Goal: Task Accomplishment & Management: Use online tool/utility

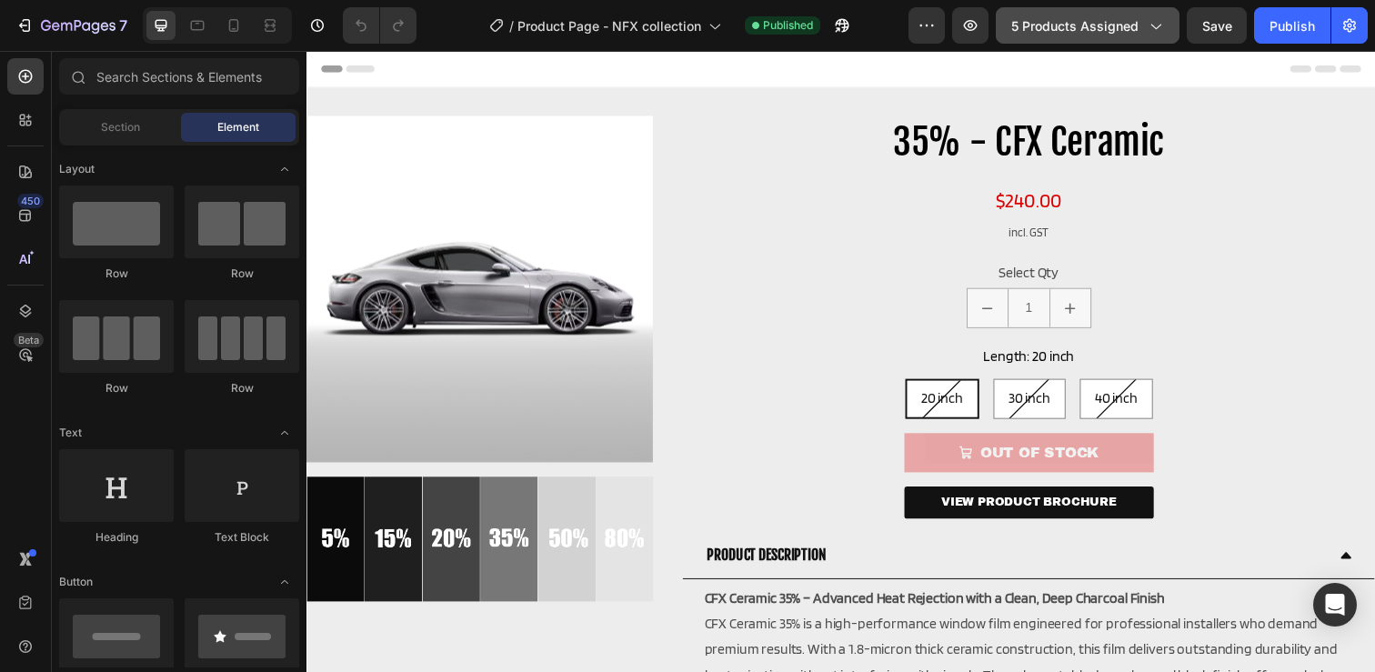
click at [1058, 24] on span "5 products assigned" at bounding box center [1074, 25] width 127 height 19
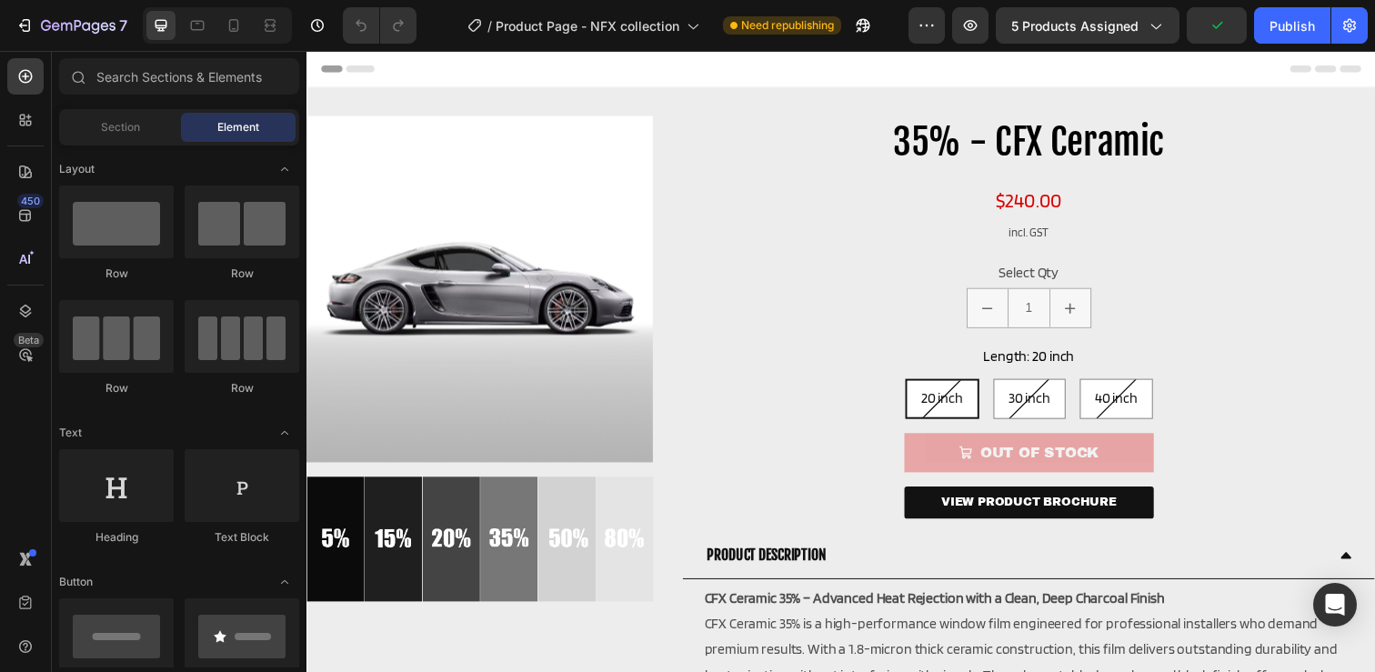
click at [898, 39] on div "/ Product Page - NFX collection Need republishing" at bounding box center [669, 25] width 477 height 36
click at [234, 30] on icon at bounding box center [234, 25] width 18 height 18
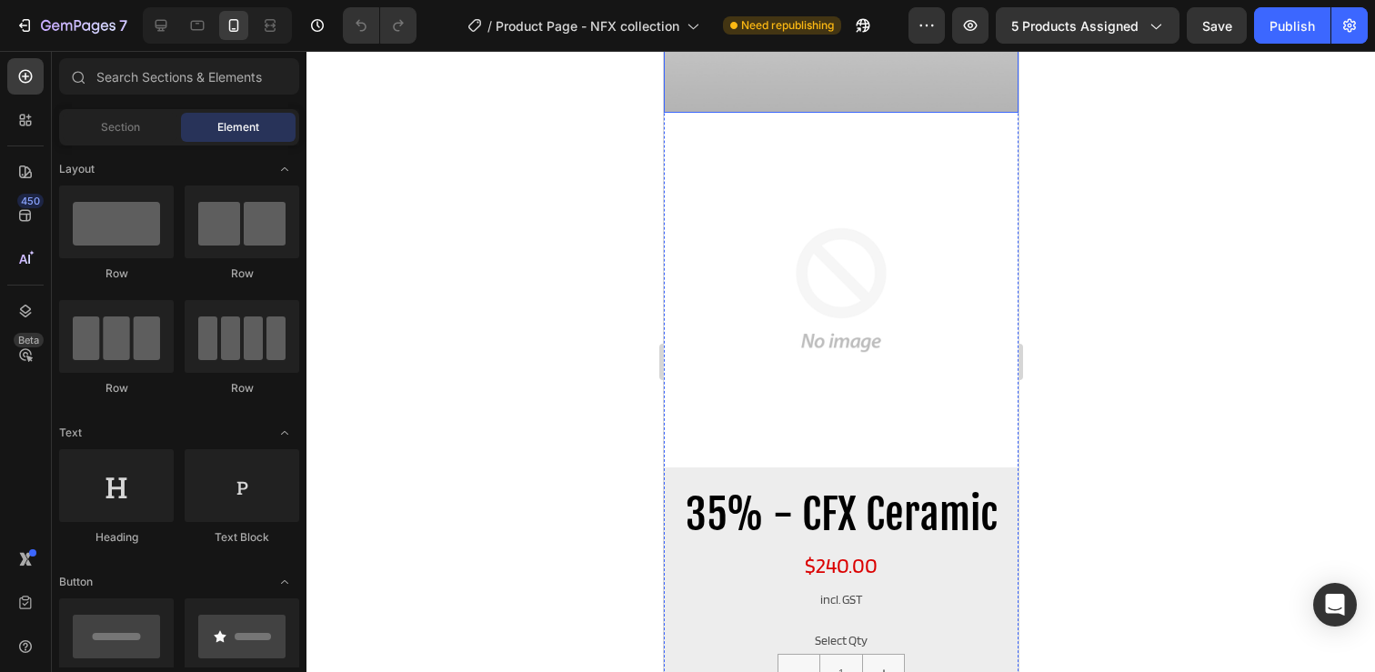
scroll to position [357, 0]
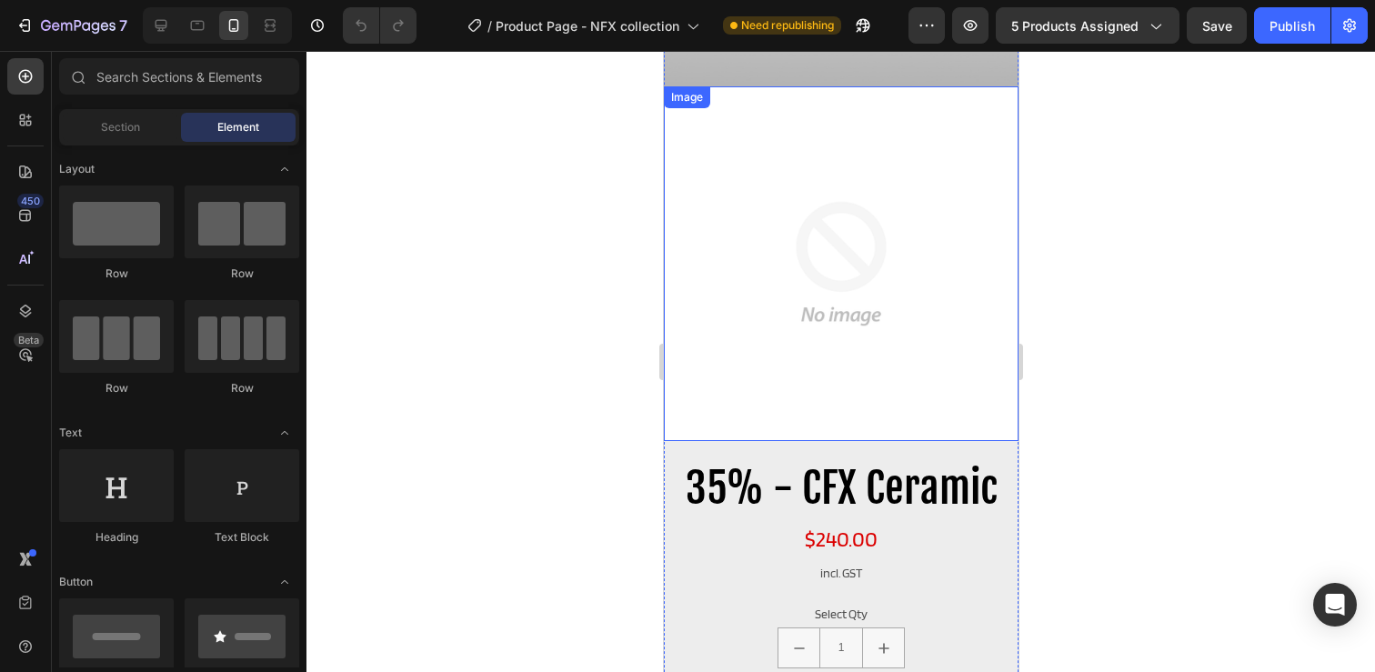
click at [789, 298] on img at bounding box center [840, 263] width 355 height 355
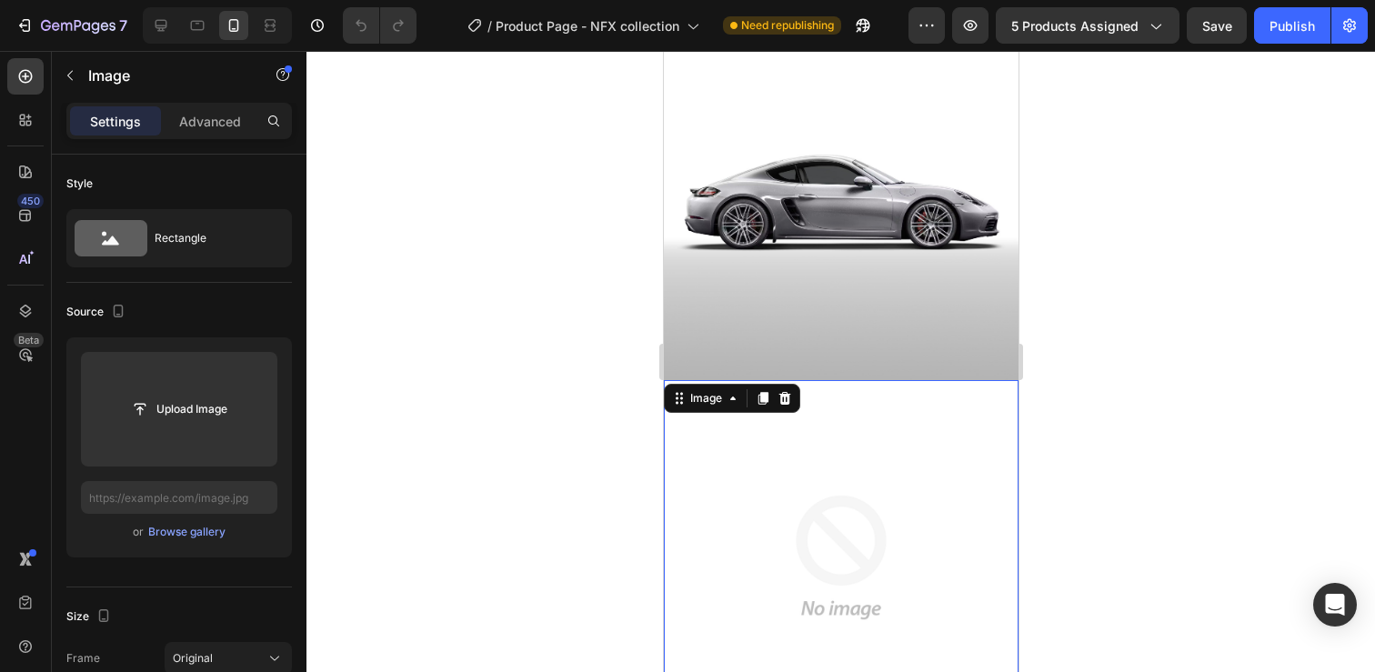
scroll to position [0, 0]
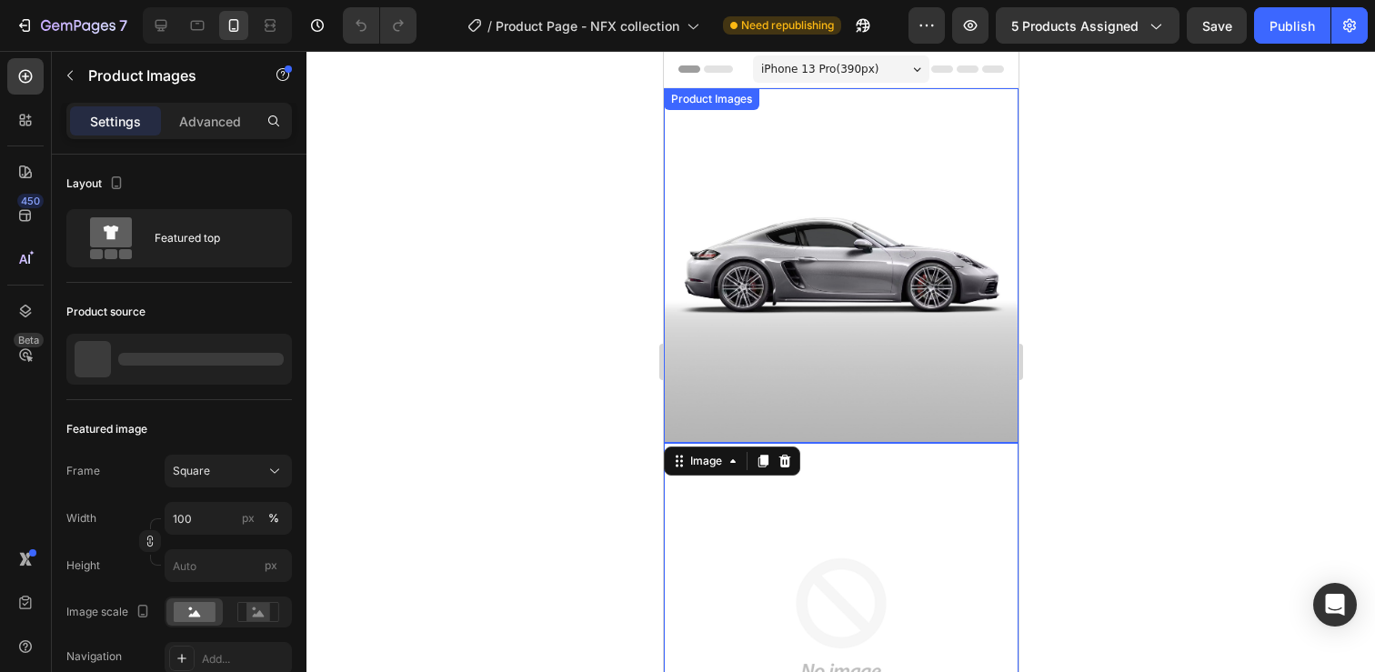
click at [789, 249] on img at bounding box center [840, 265] width 355 height 355
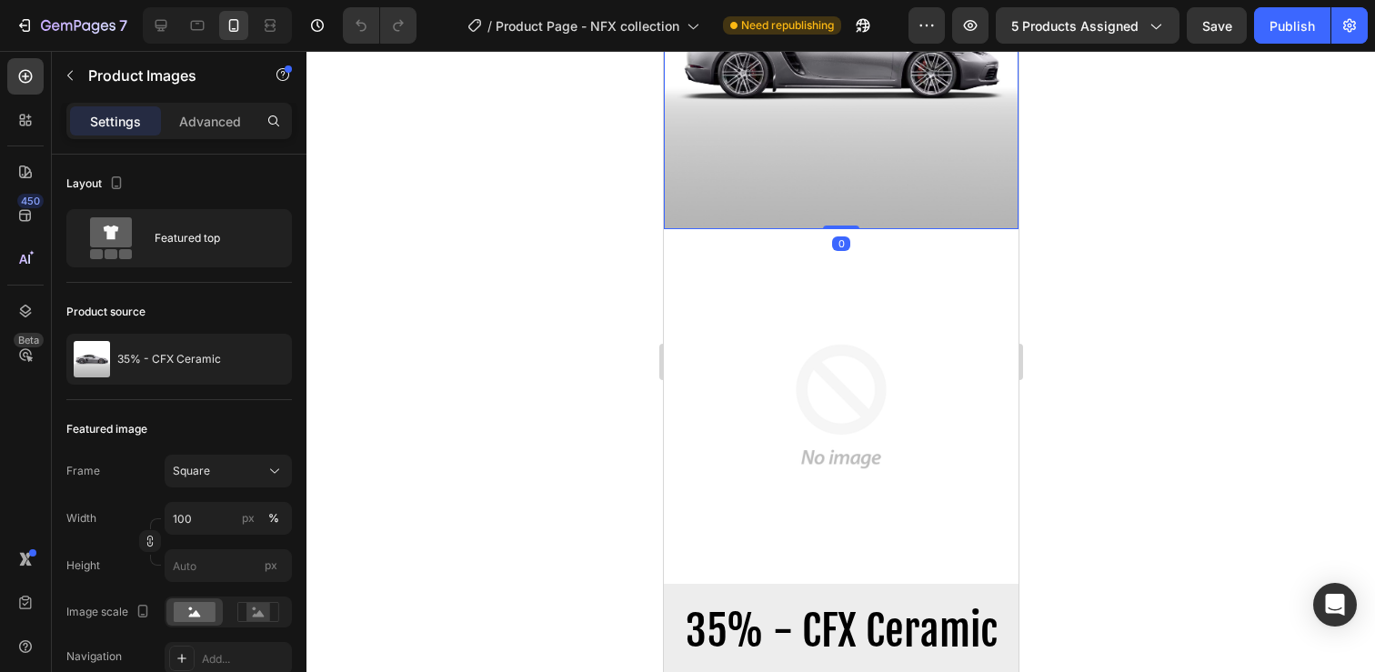
scroll to position [240, 0]
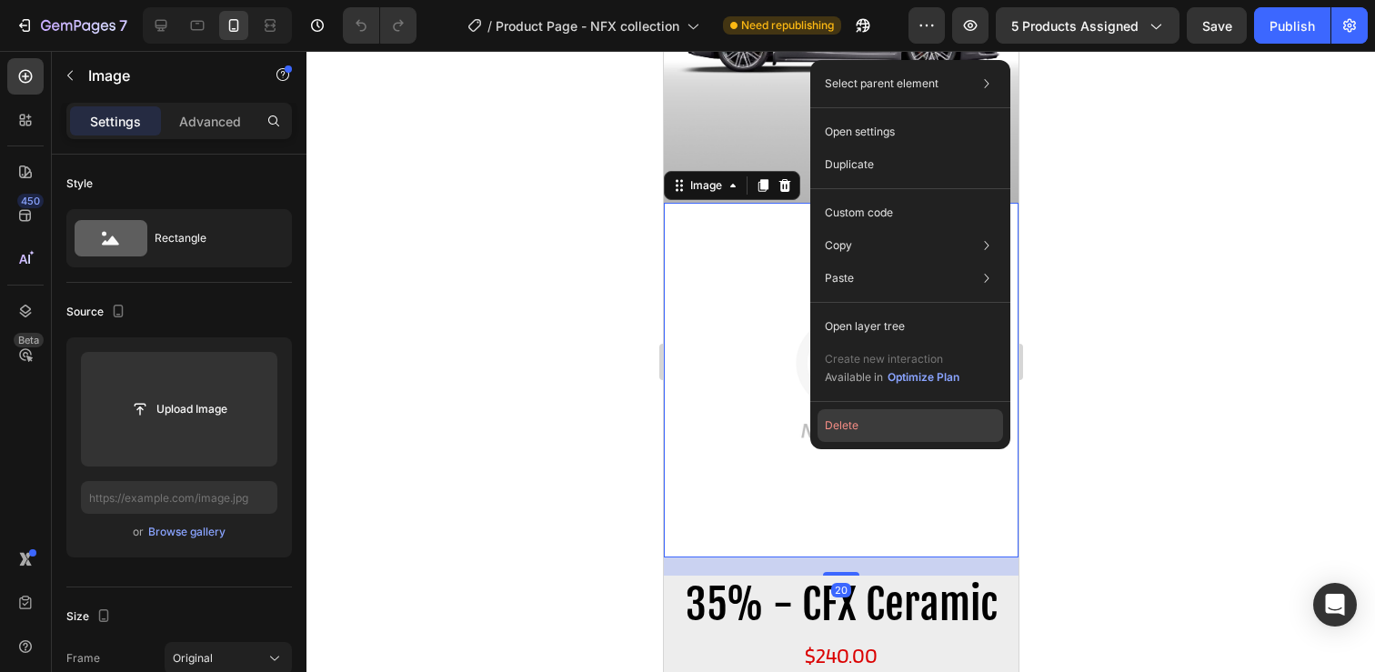
click at [849, 412] on button "Delete" at bounding box center [911, 425] width 186 height 33
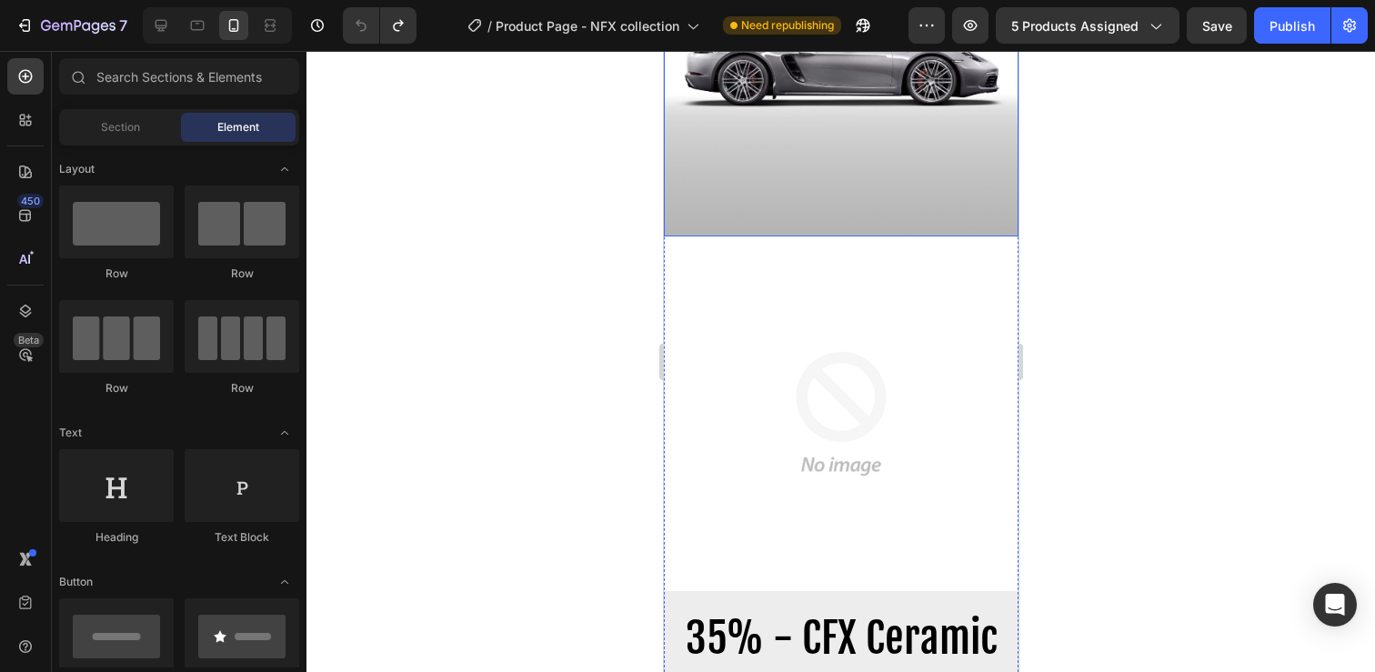
scroll to position [224, 0]
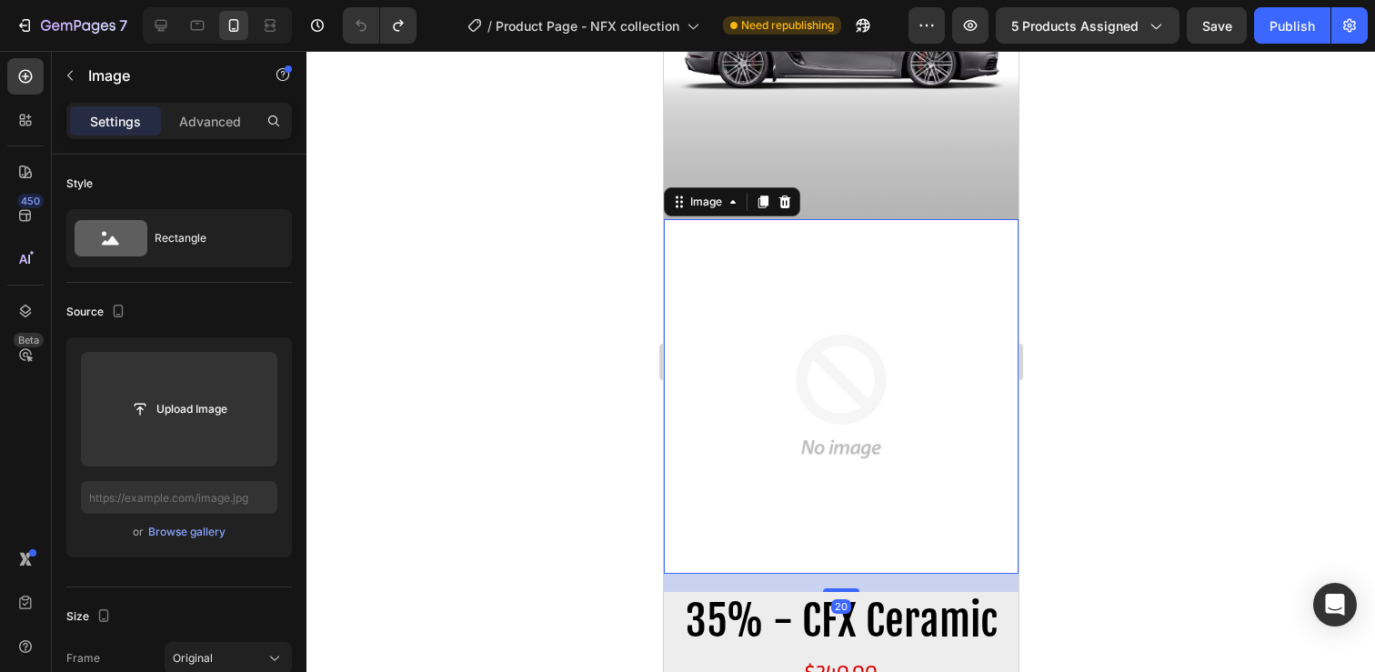
click at [819, 401] on img at bounding box center [840, 396] width 355 height 355
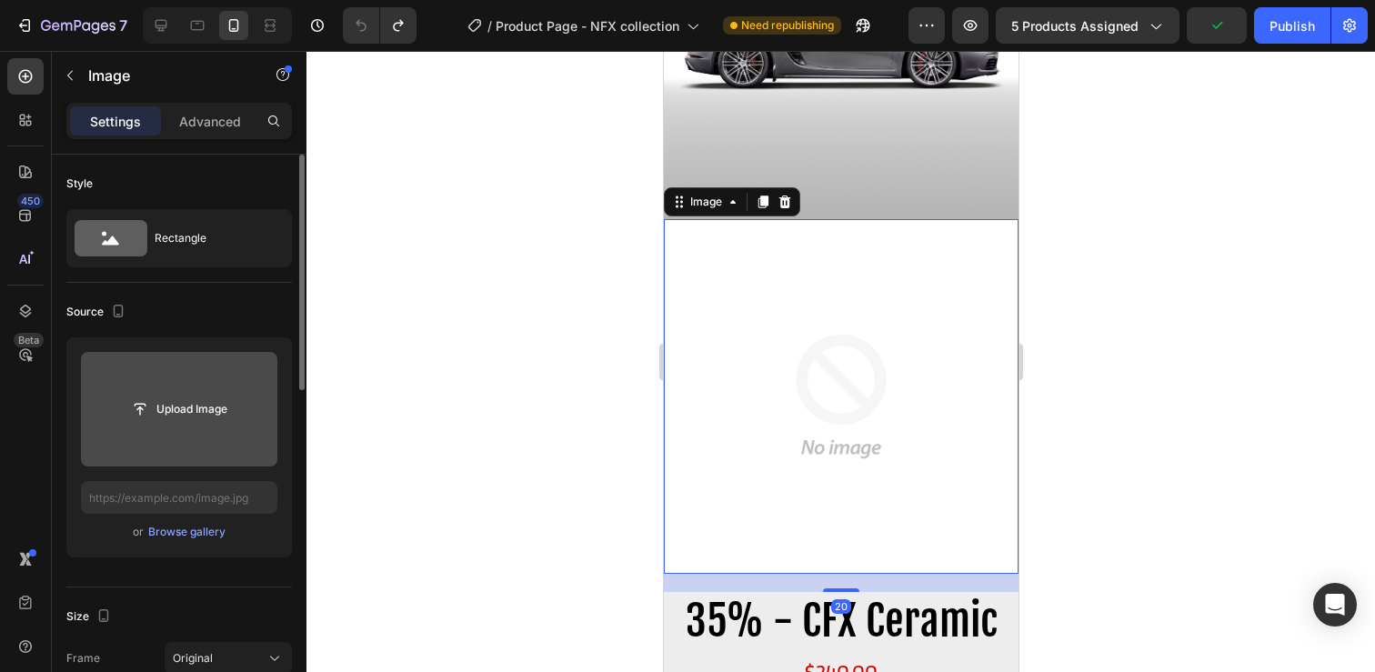
click at [177, 405] on input "file" at bounding box center [179, 409] width 126 height 31
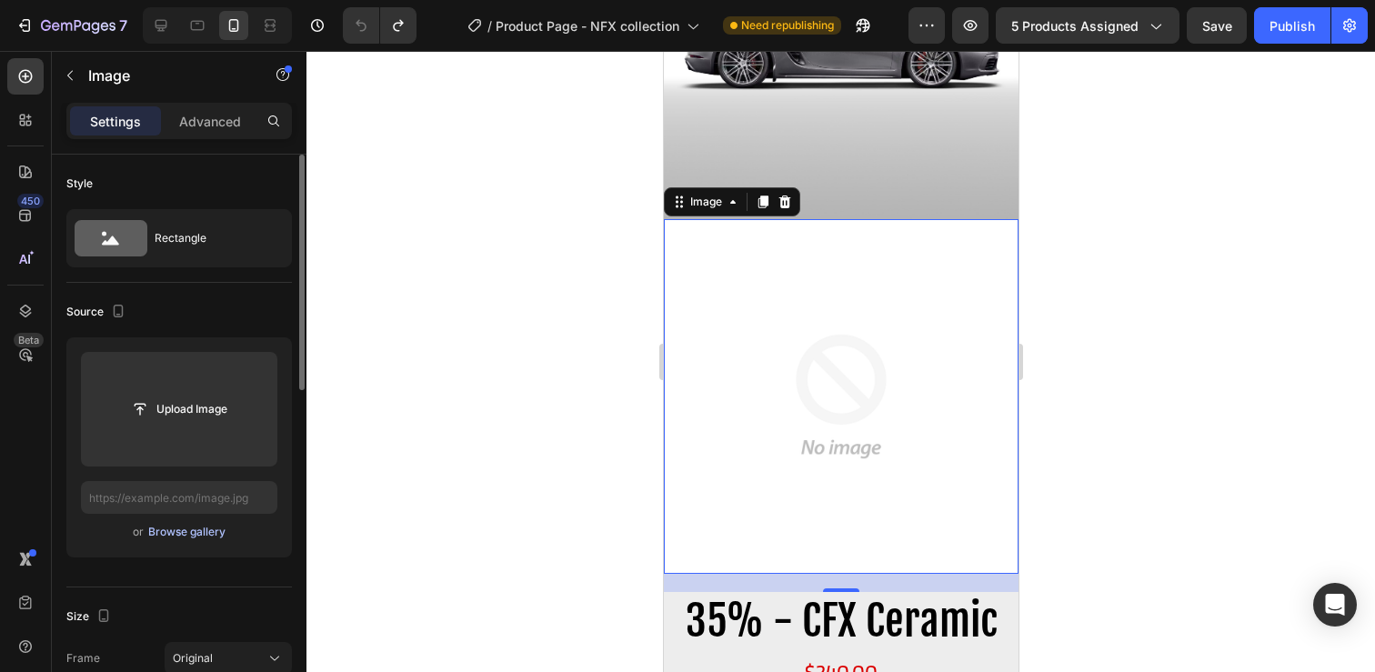
click at [187, 537] on div "Browse gallery" at bounding box center [186, 532] width 77 height 16
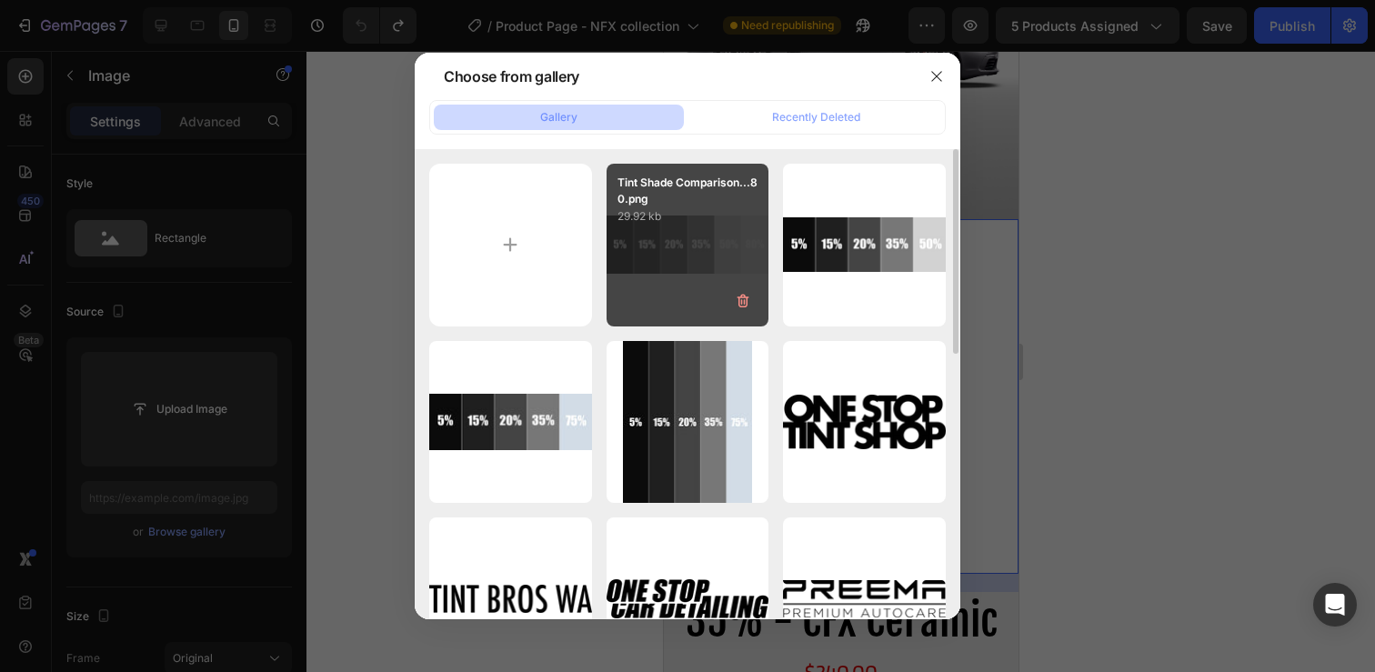
click at [688, 236] on div "Tint Shade Comparison...80.png 29.92 kb" at bounding box center [688, 245] width 163 height 163
type input "[URL][DOMAIN_NAME]"
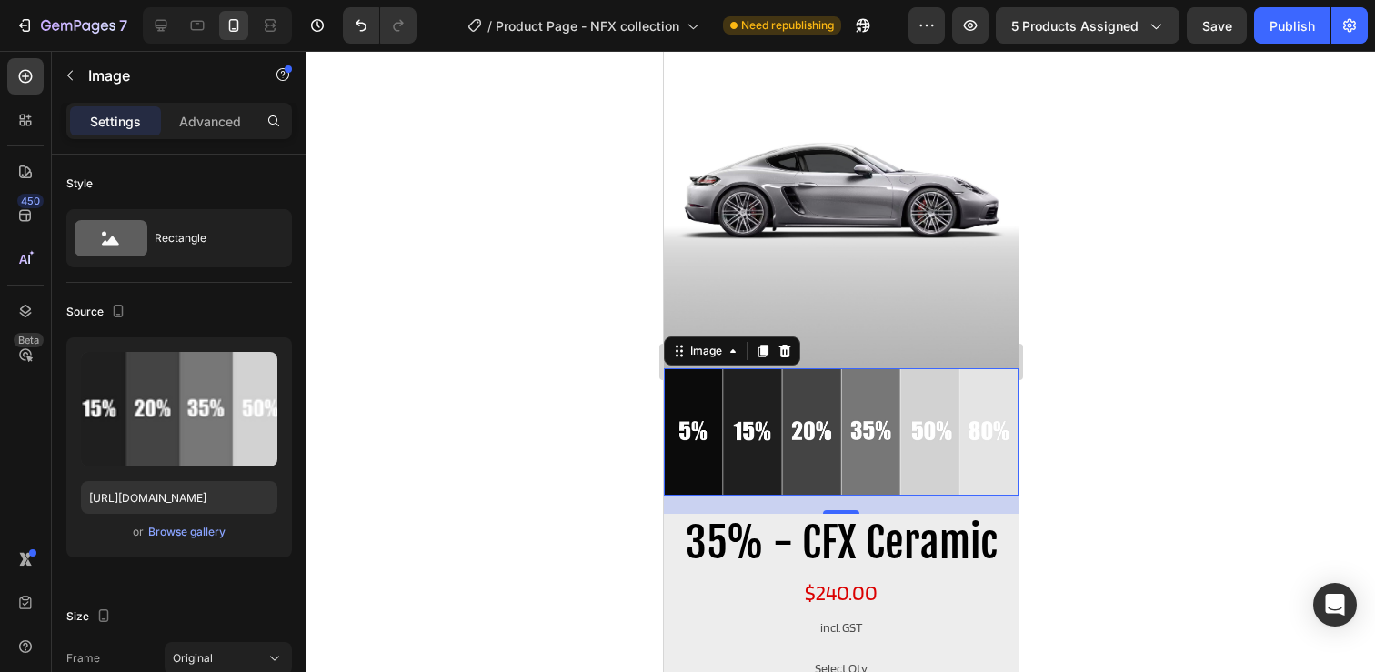
scroll to position [71, 0]
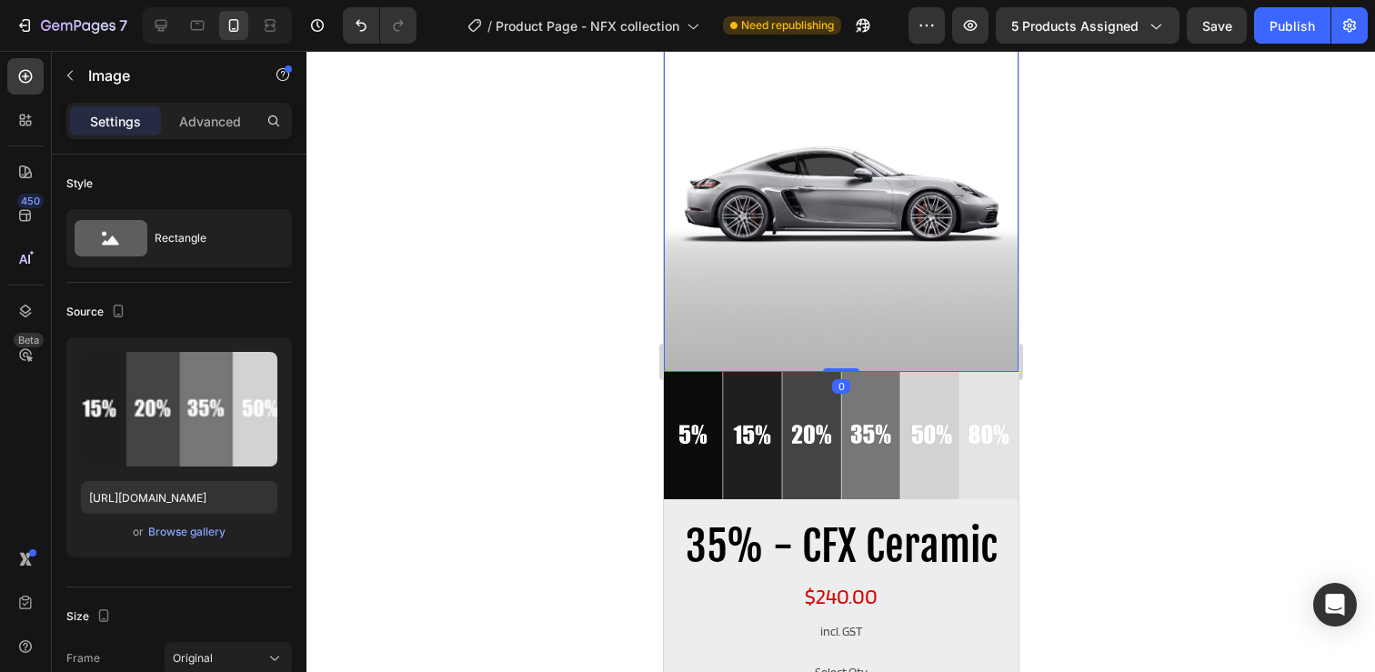
click at [849, 270] on img at bounding box center [840, 194] width 355 height 355
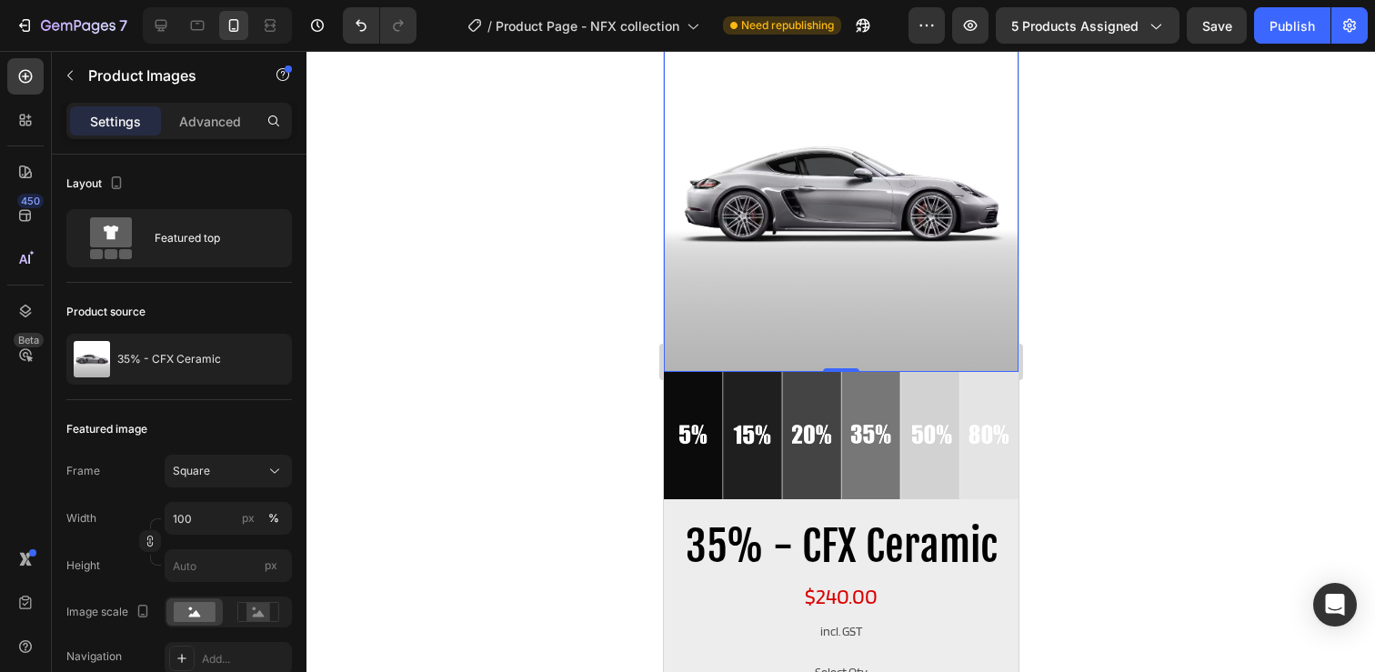
scroll to position [0, 0]
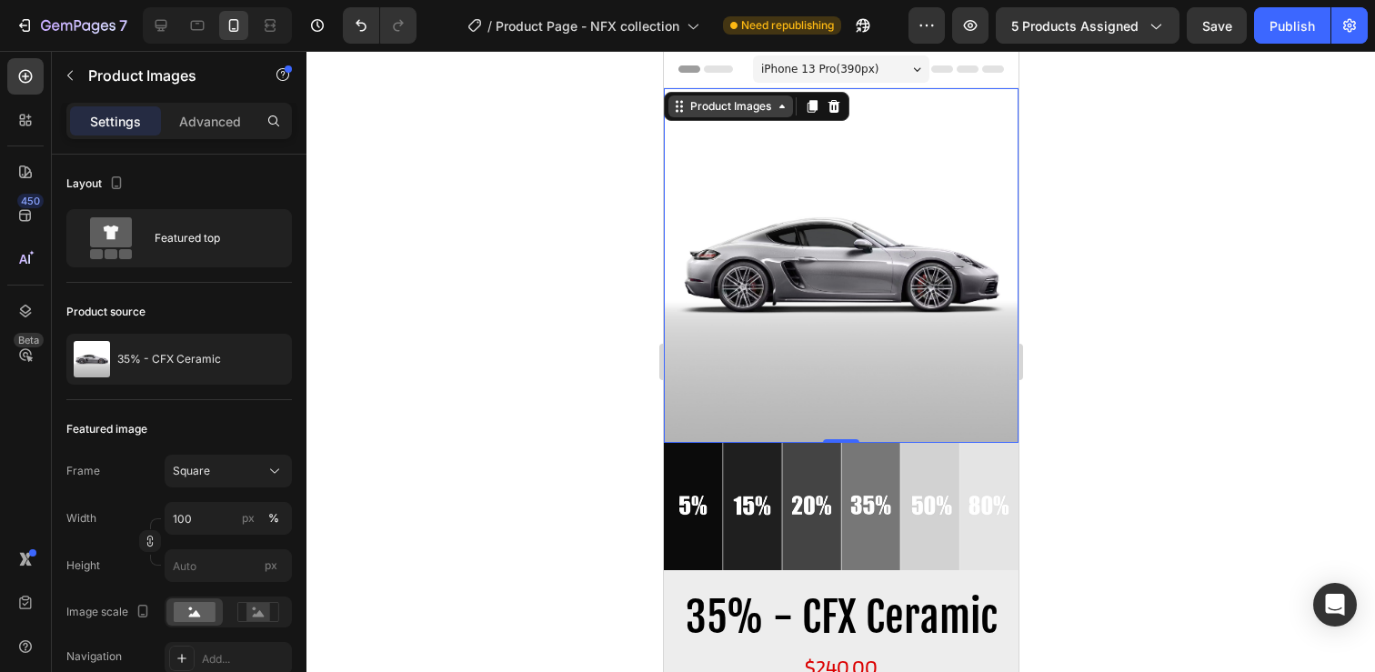
click at [728, 112] on div "Product Images" at bounding box center [730, 106] width 88 height 16
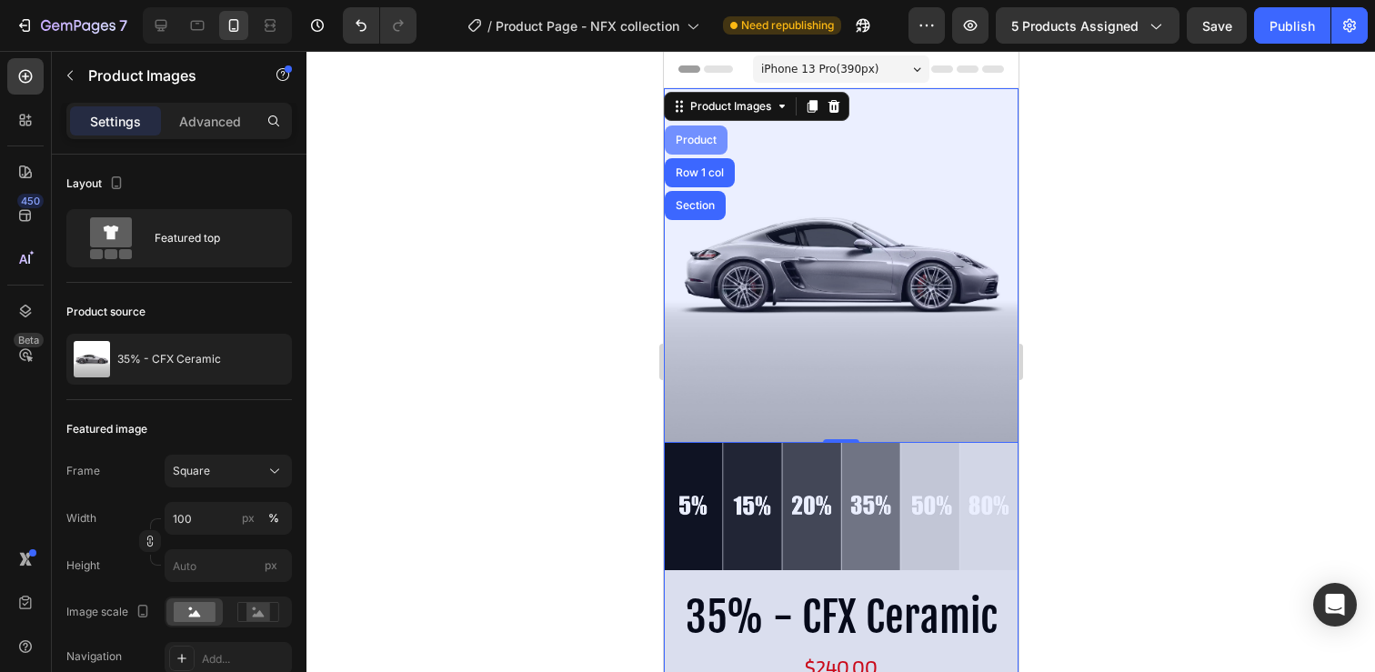
click at [698, 144] on div "Product" at bounding box center [695, 140] width 48 height 11
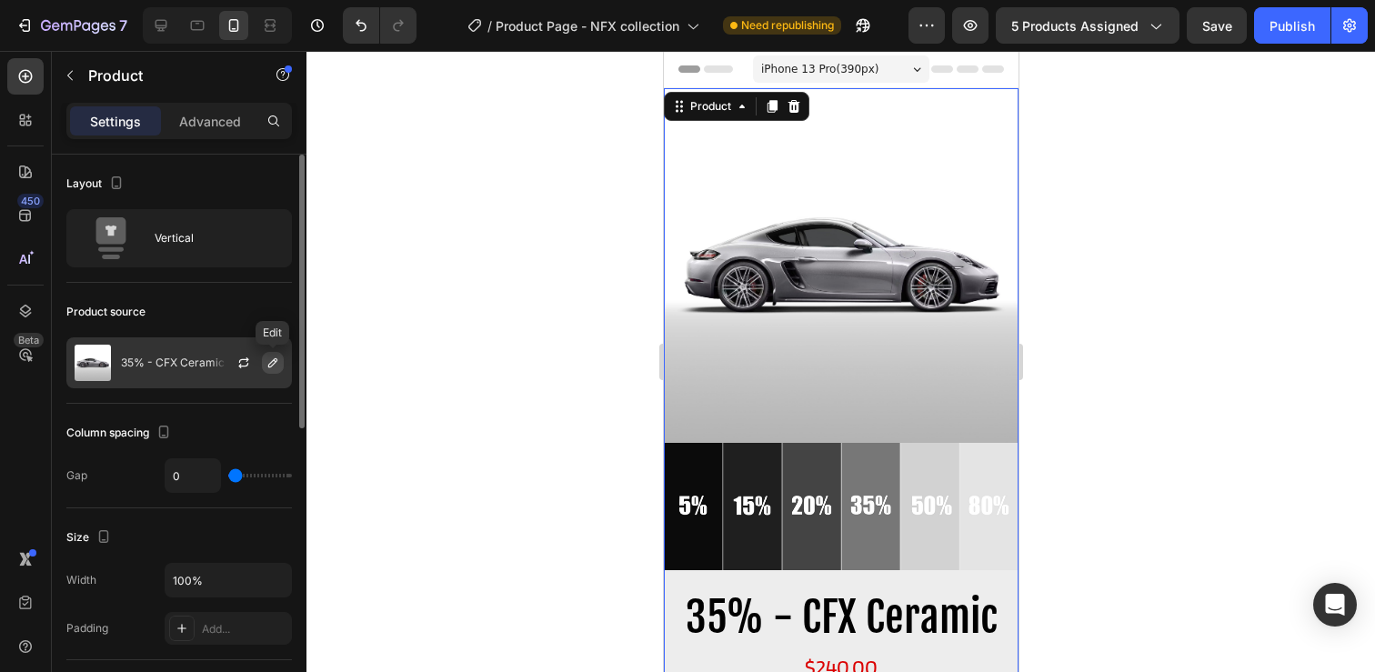
click at [271, 365] on icon "button" at bounding box center [273, 363] width 15 height 15
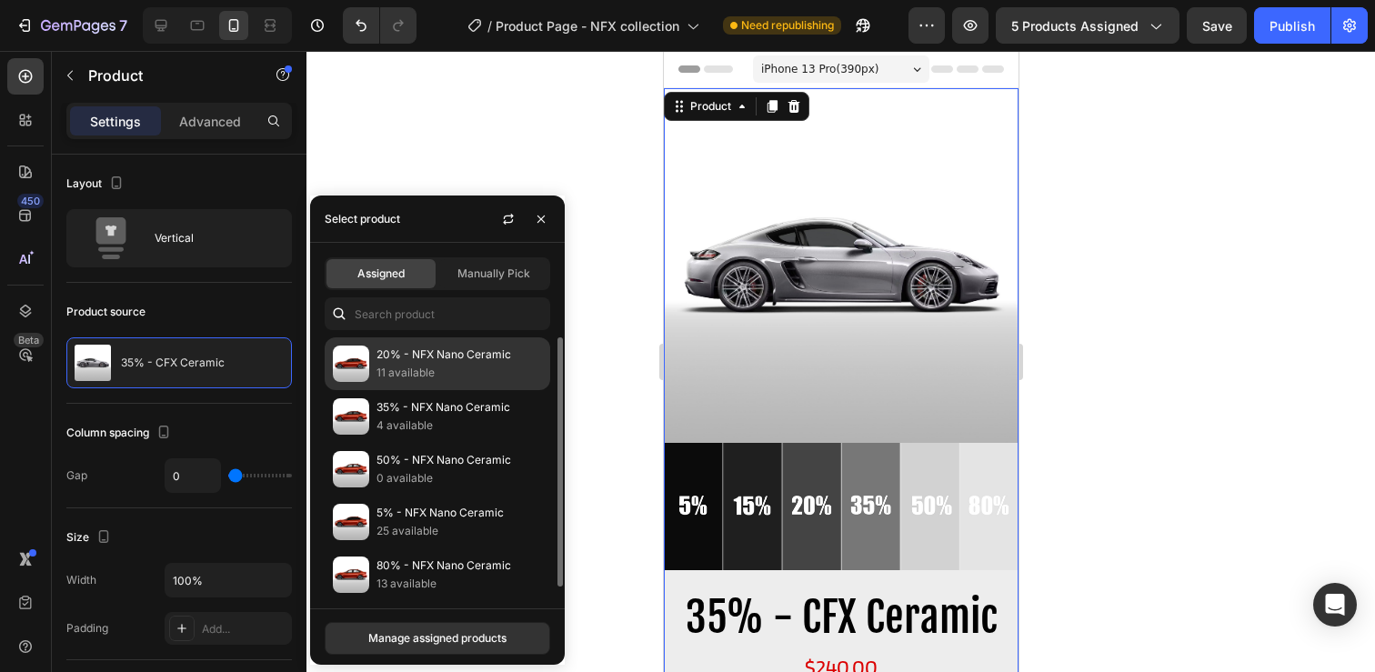
click at [416, 372] on p "11 available" at bounding box center [460, 373] width 166 height 18
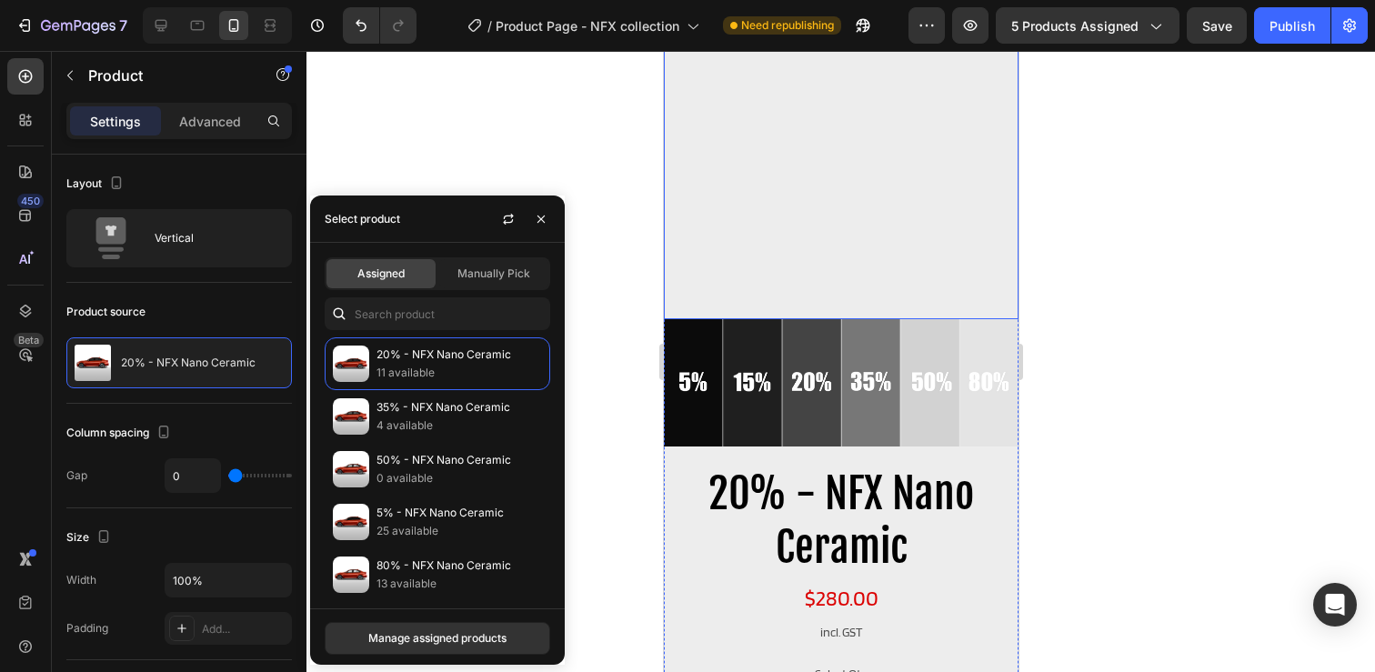
scroll to position [133, 0]
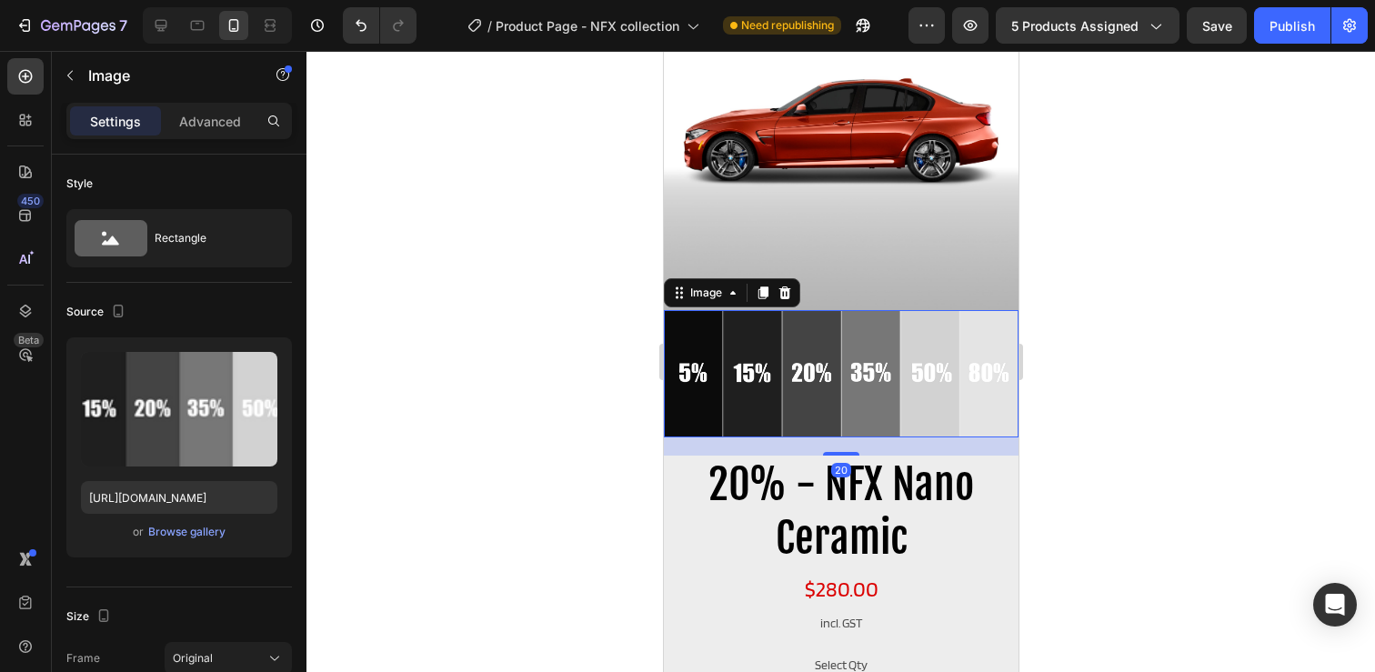
click at [823, 356] on img at bounding box center [840, 373] width 355 height 127
click at [815, 257] on img at bounding box center [840, 132] width 355 height 355
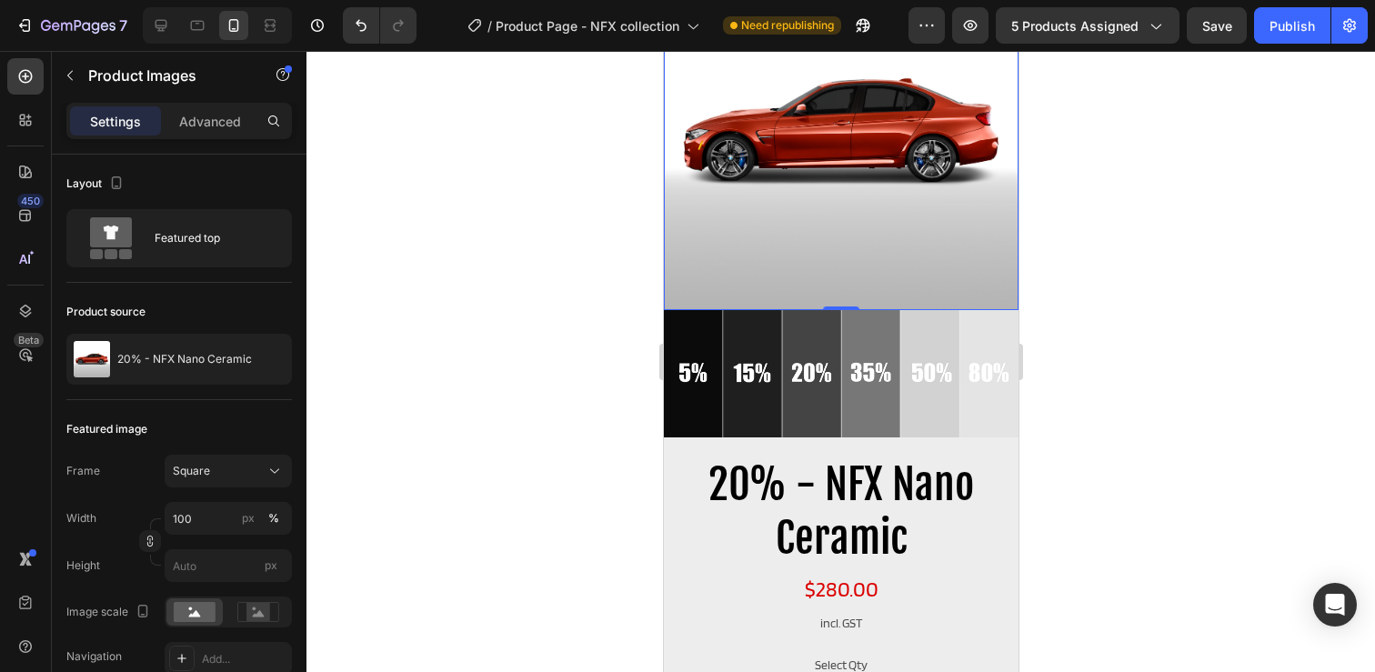
click at [809, 202] on img at bounding box center [840, 132] width 355 height 355
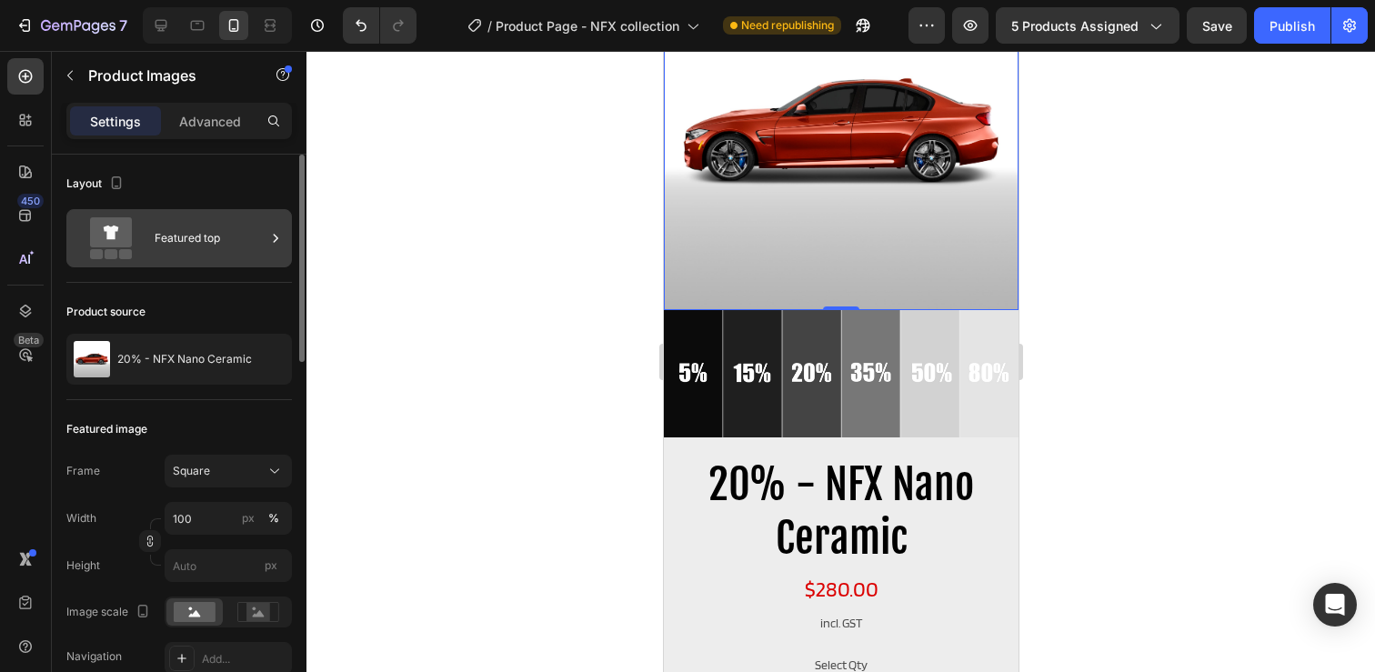
click at [272, 238] on icon at bounding box center [275, 238] width 18 height 18
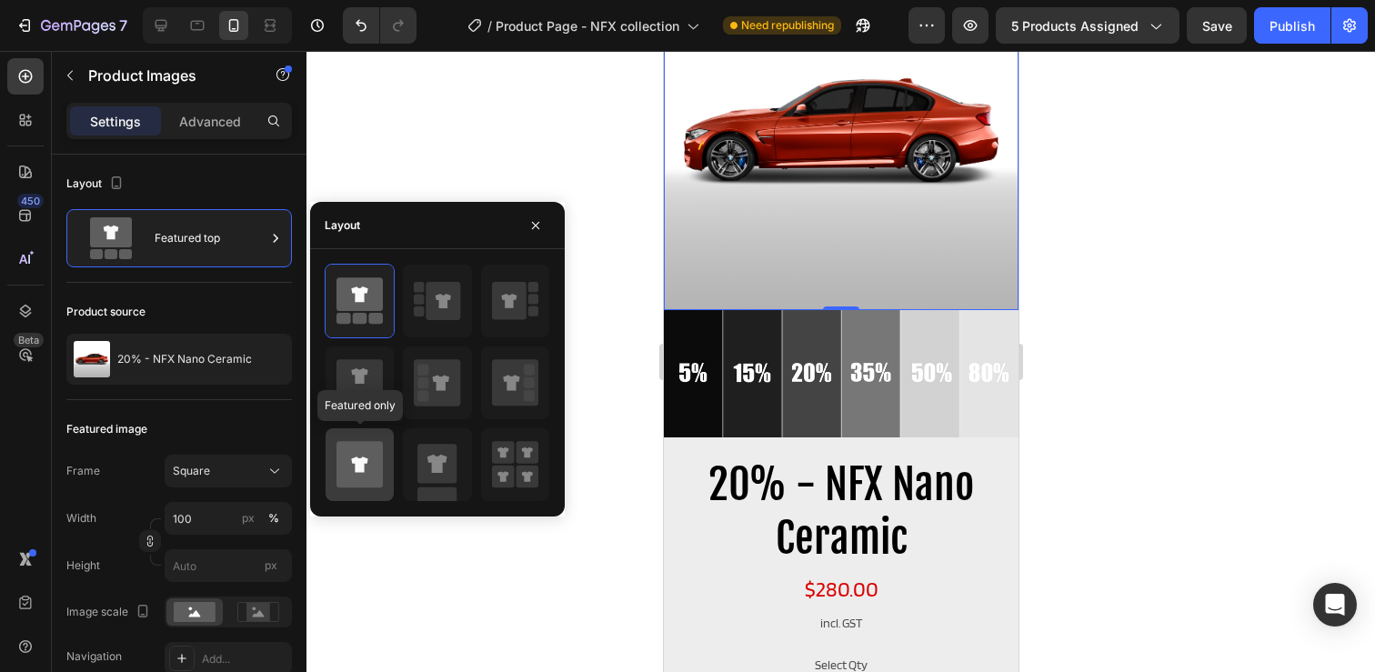
click at [359, 463] on icon at bounding box center [359, 464] width 16 height 15
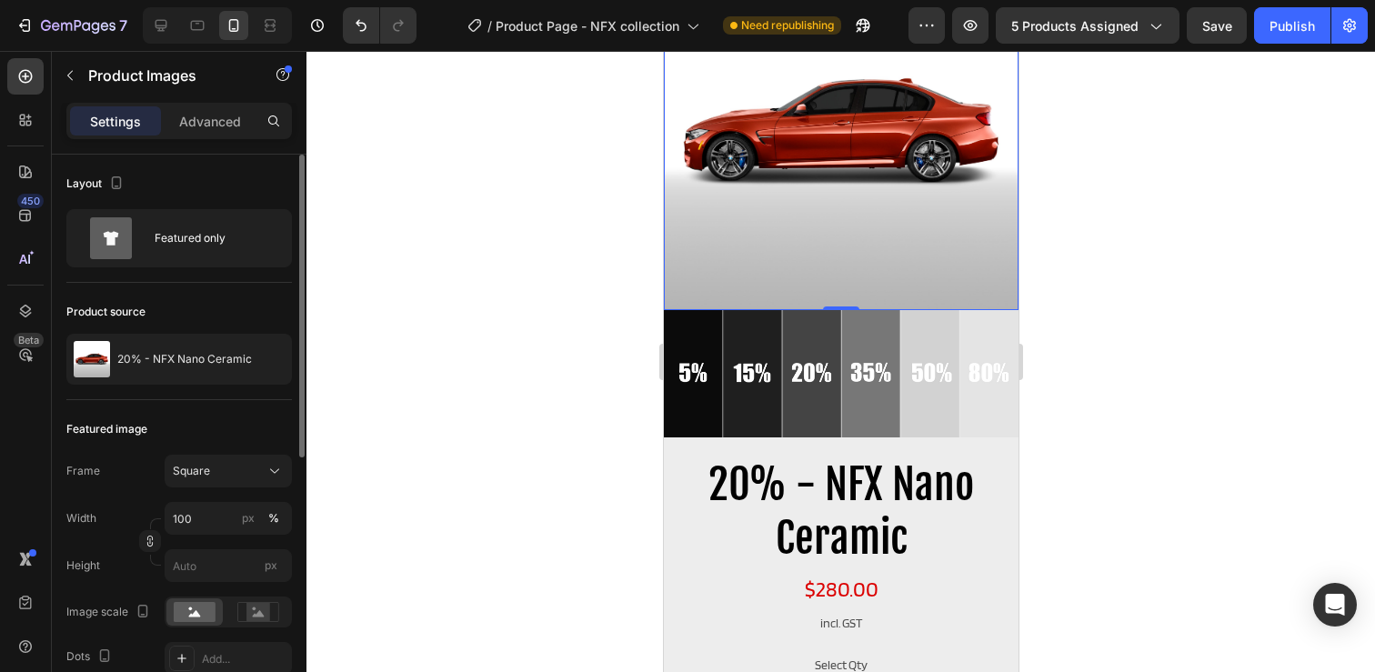
click at [224, 186] on div "Layout" at bounding box center [179, 183] width 226 height 29
click at [1281, 21] on div "Publish" at bounding box center [1292, 25] width 45 height 19
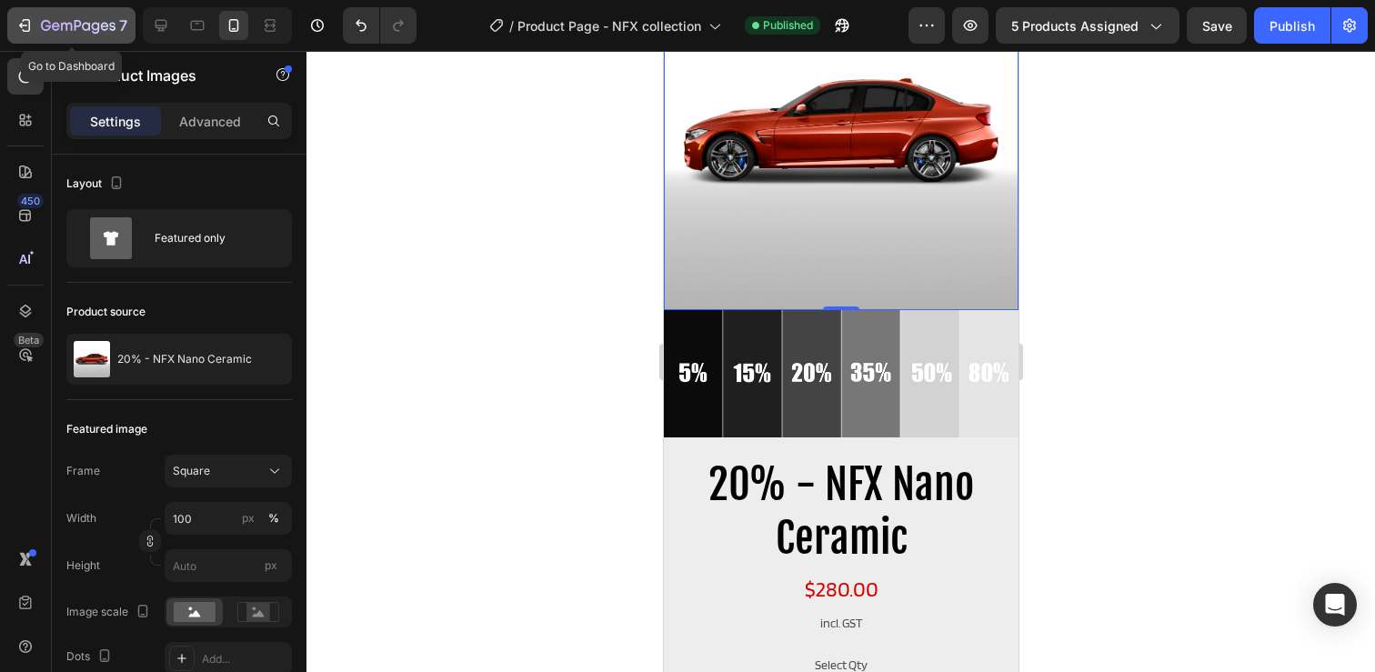
click at [44, 31] on icon "button" at bounding box center [78, 26] width 75 height 15
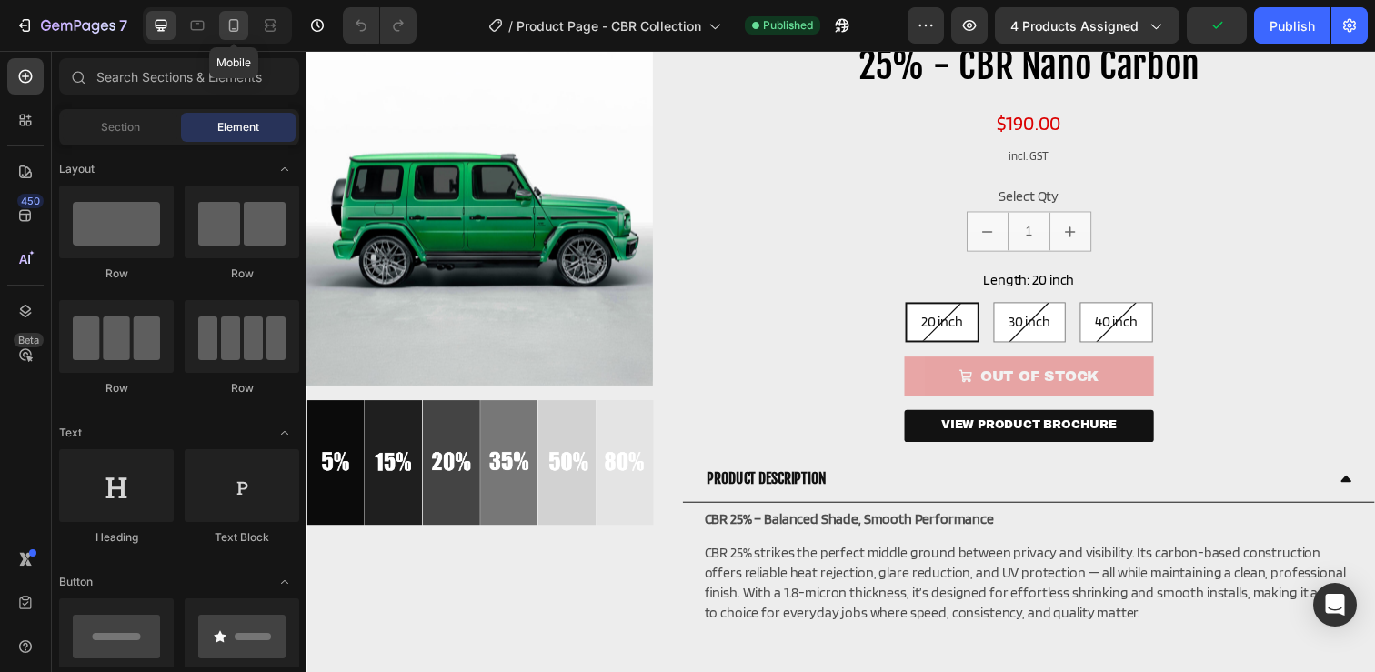
click at [230, 23] on icon at bounding box center [234, 25] width 18 height 18
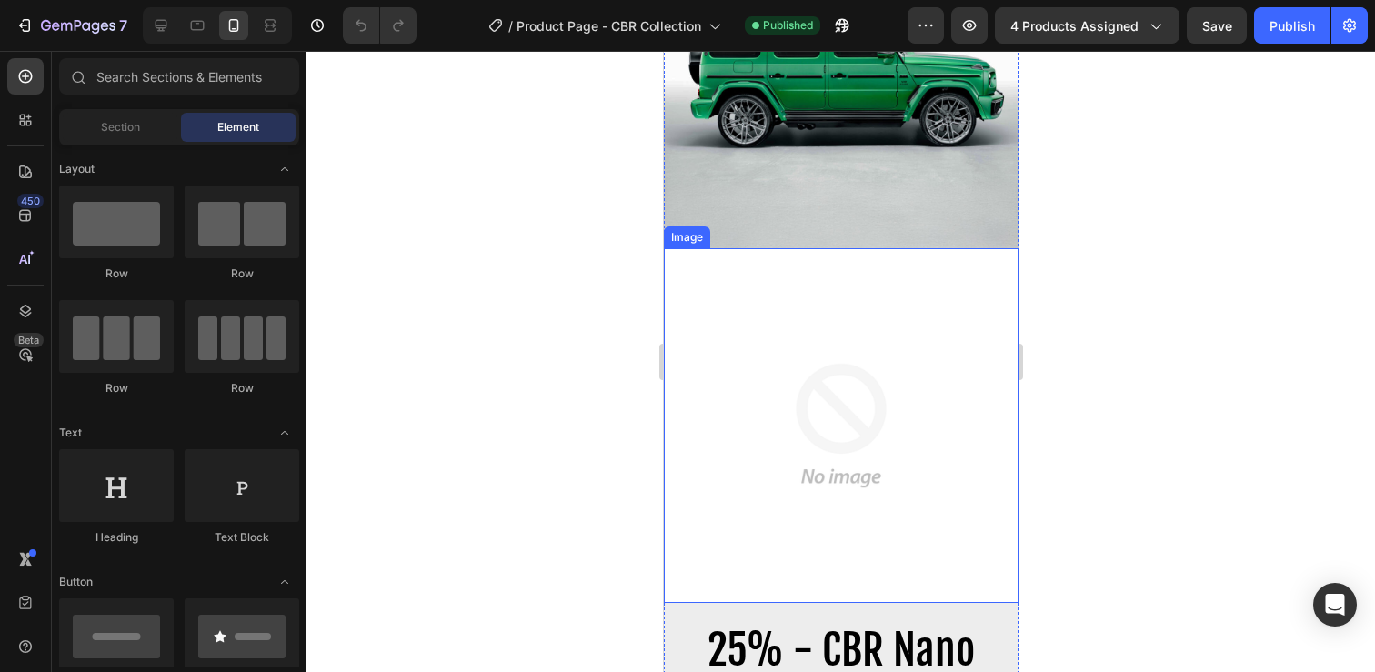
scroll to position [201, 0]
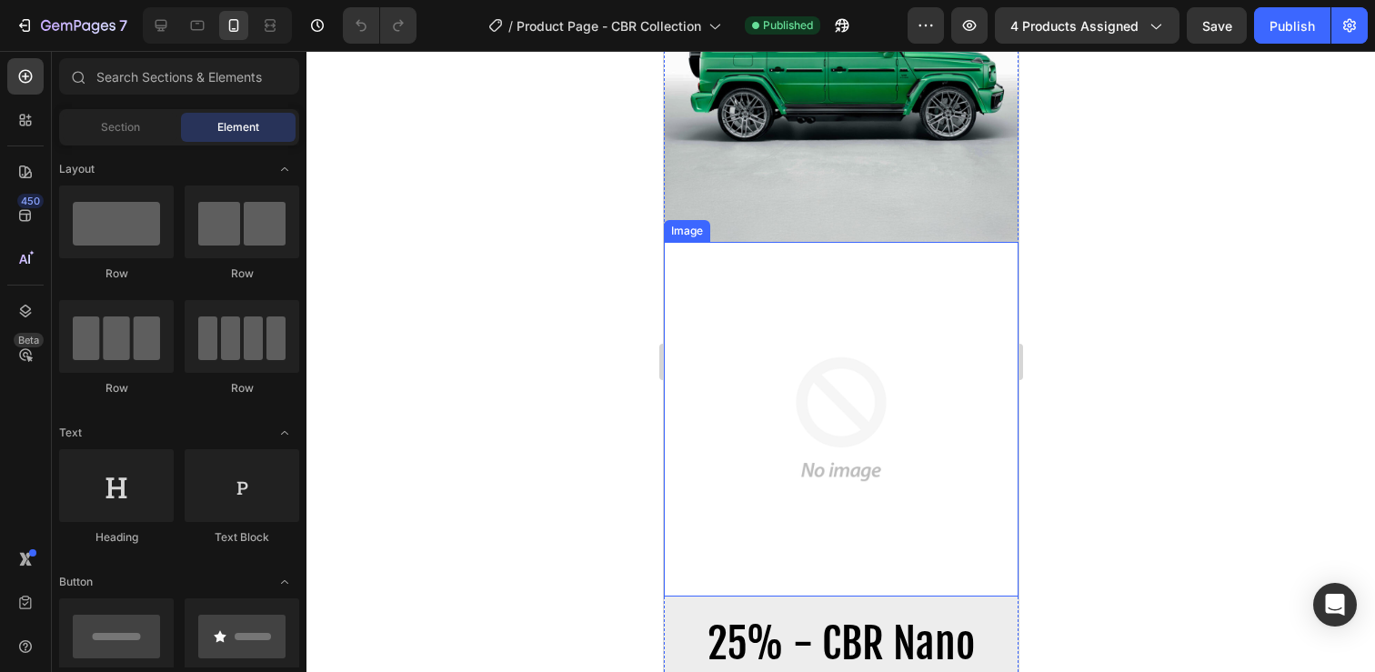
click at [836, 407] on img at bounding box center [840, 419] width 355 height 355
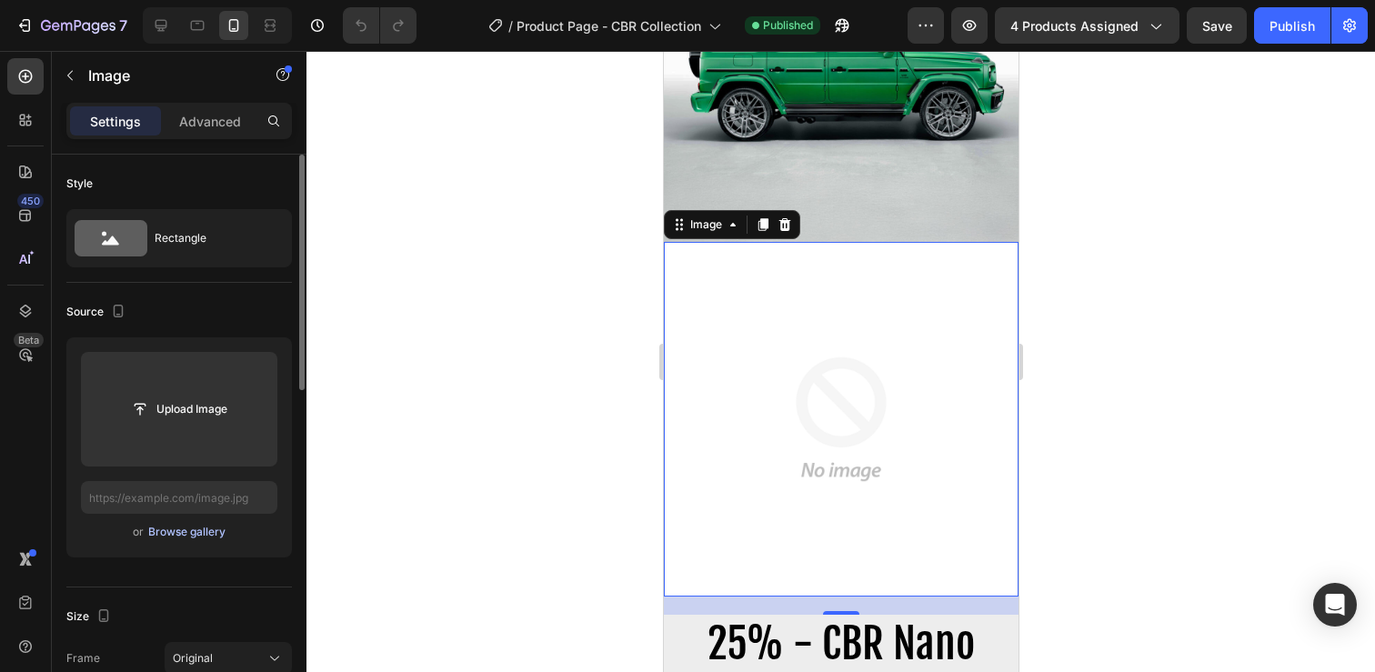
click at [185, 538] on div "Browse gallery" at bounding box center [186, 532] width 77 height 16
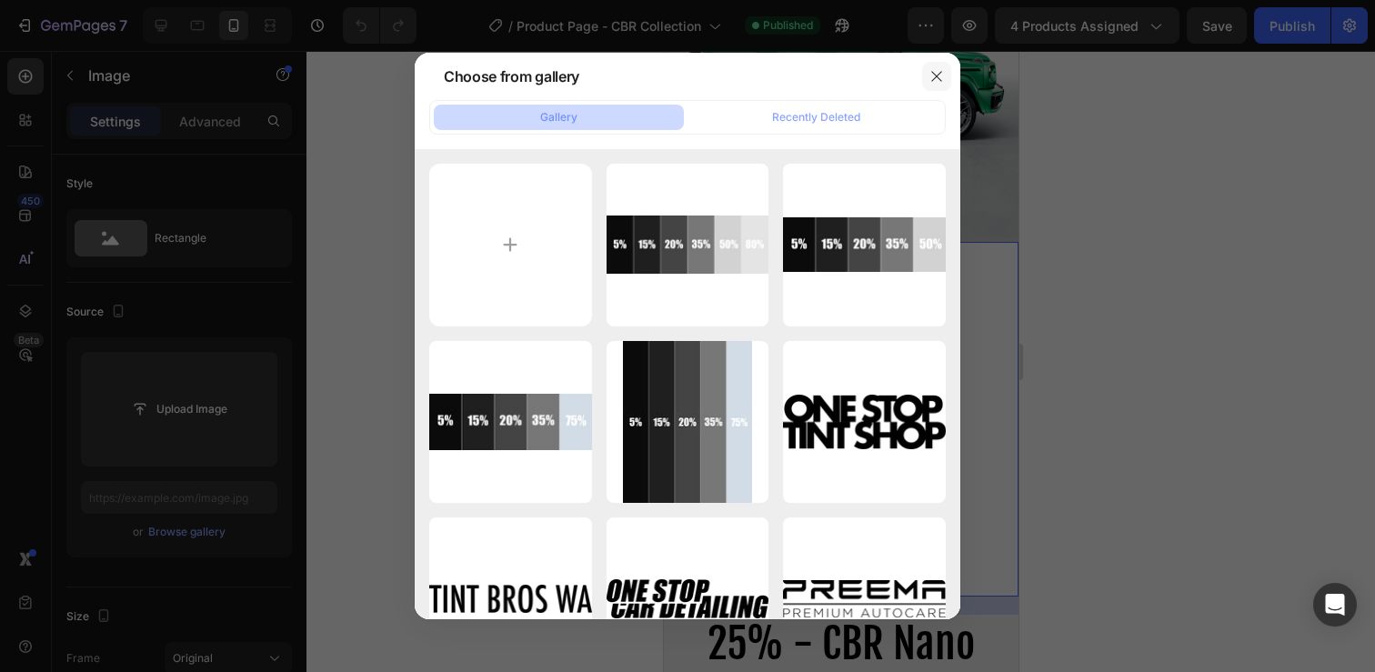
click at [939, 75] on icon "button" at bounding box center [936, 76] width 15 height 15
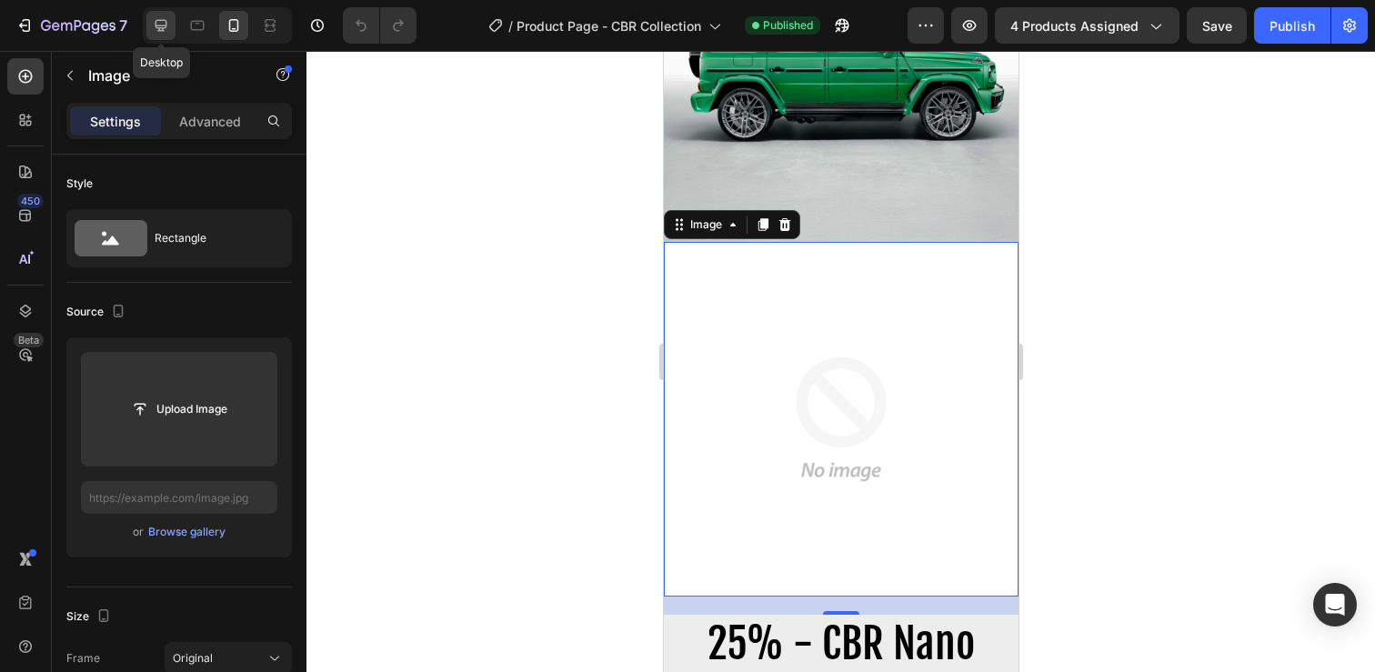
click at [165, 31] on icon at bounding box center [161, 25] width 18 height 18
type input "[URL][DOMAIN_NAME]"
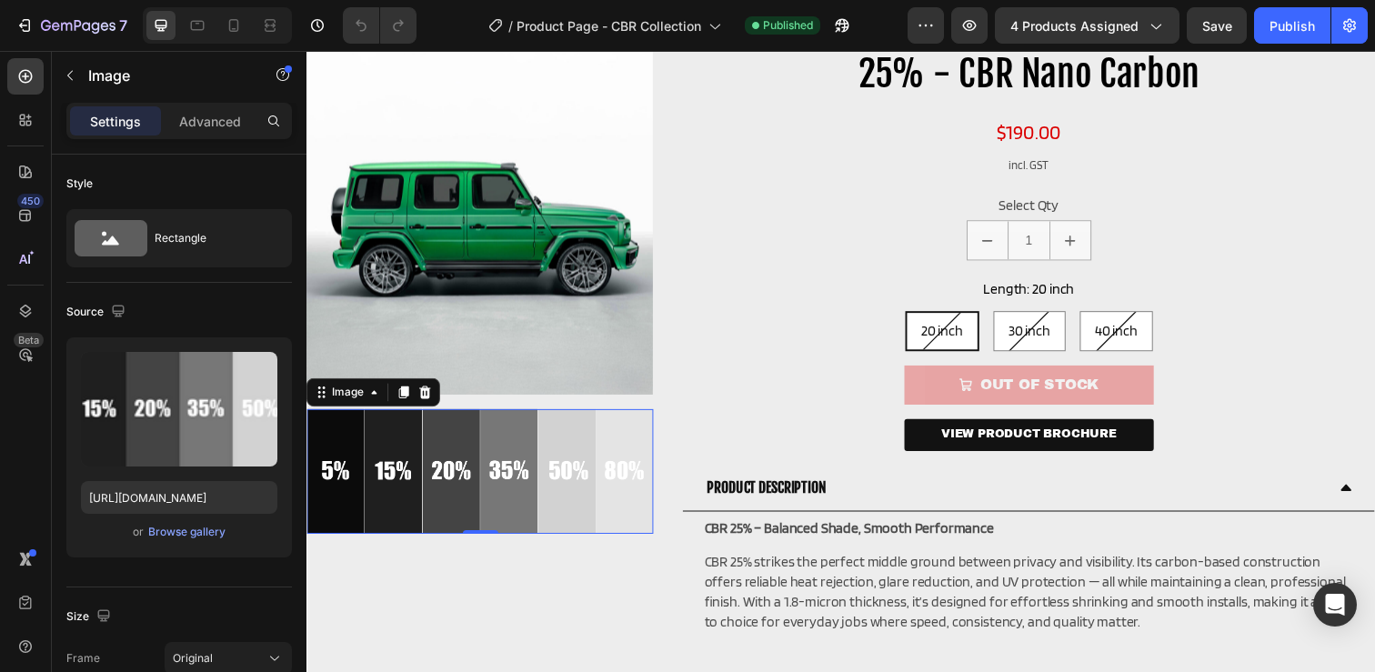
scroll to position [47, 0]
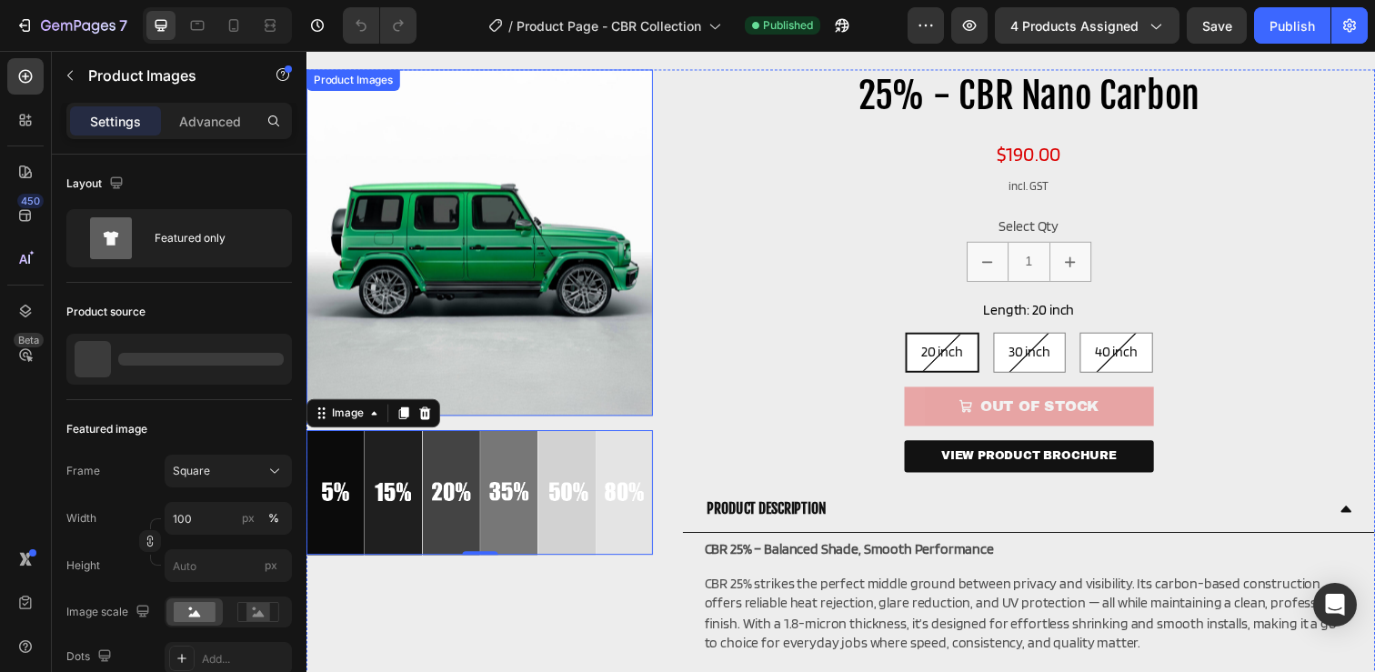
click at [489, 216] on img at bounding box center [483, 247] width 354 height 354
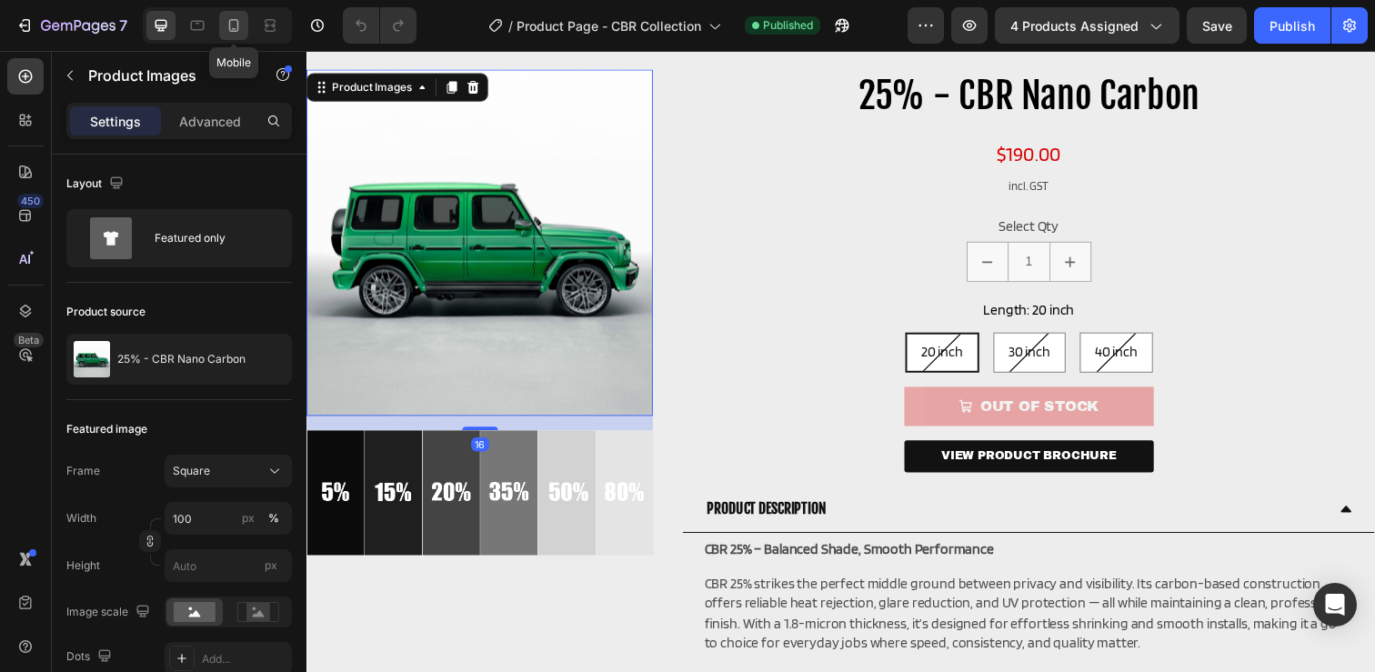
click at [229, 18] on icon at bounding box center [234, 25] width 18 height 18
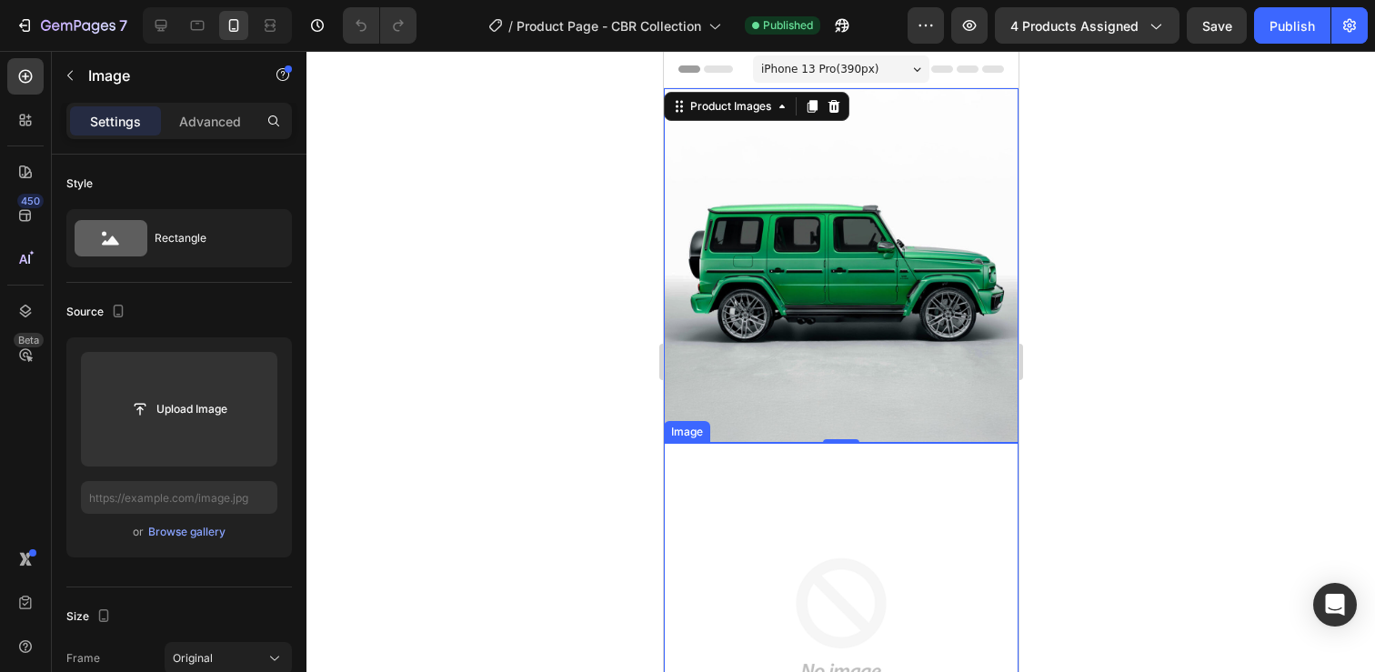
click at [771, 528] on img at bounding box center [840, 620] width 355 height 355
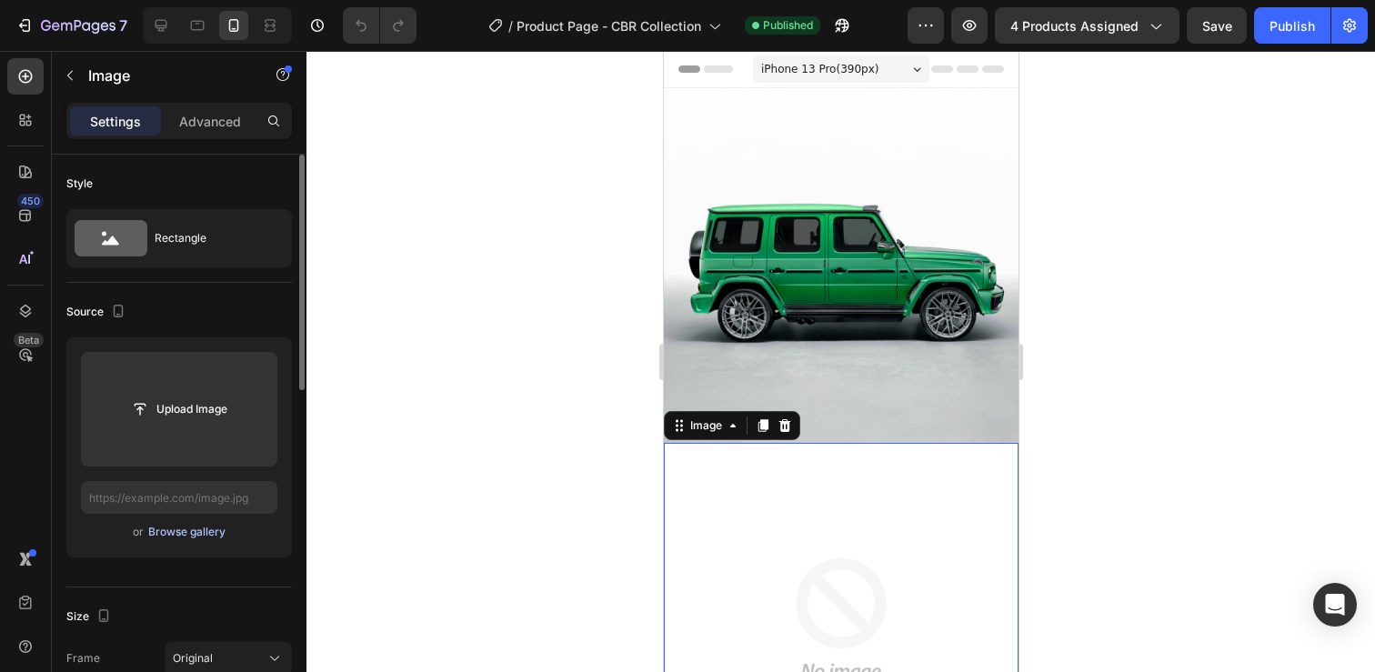
click at [194, 538] on div "Browse gallery" at bounding box center [186, 532] width 77 height 16
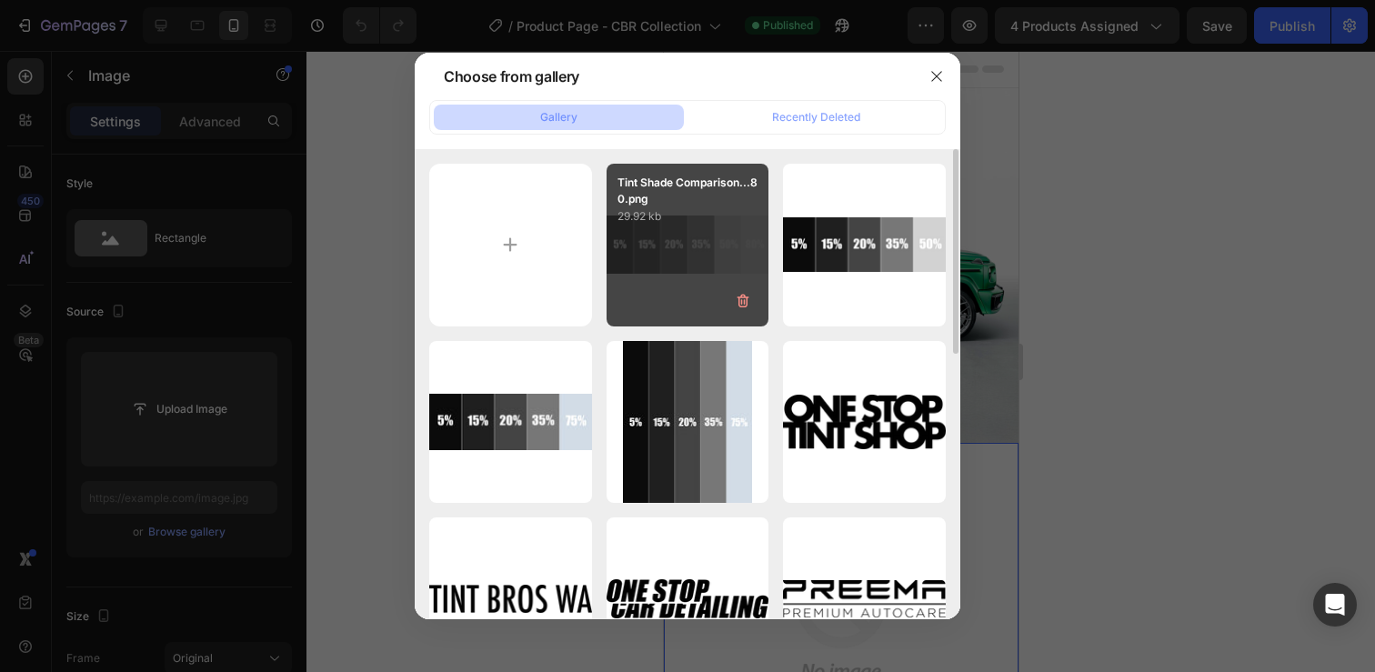
click at [682, 250] on div "Tint Shade Comparison...80.png 29.92 kb" at bounding box center [688, 245] width 163 height 163
type input "[URL][DOMAIN_NAME]"
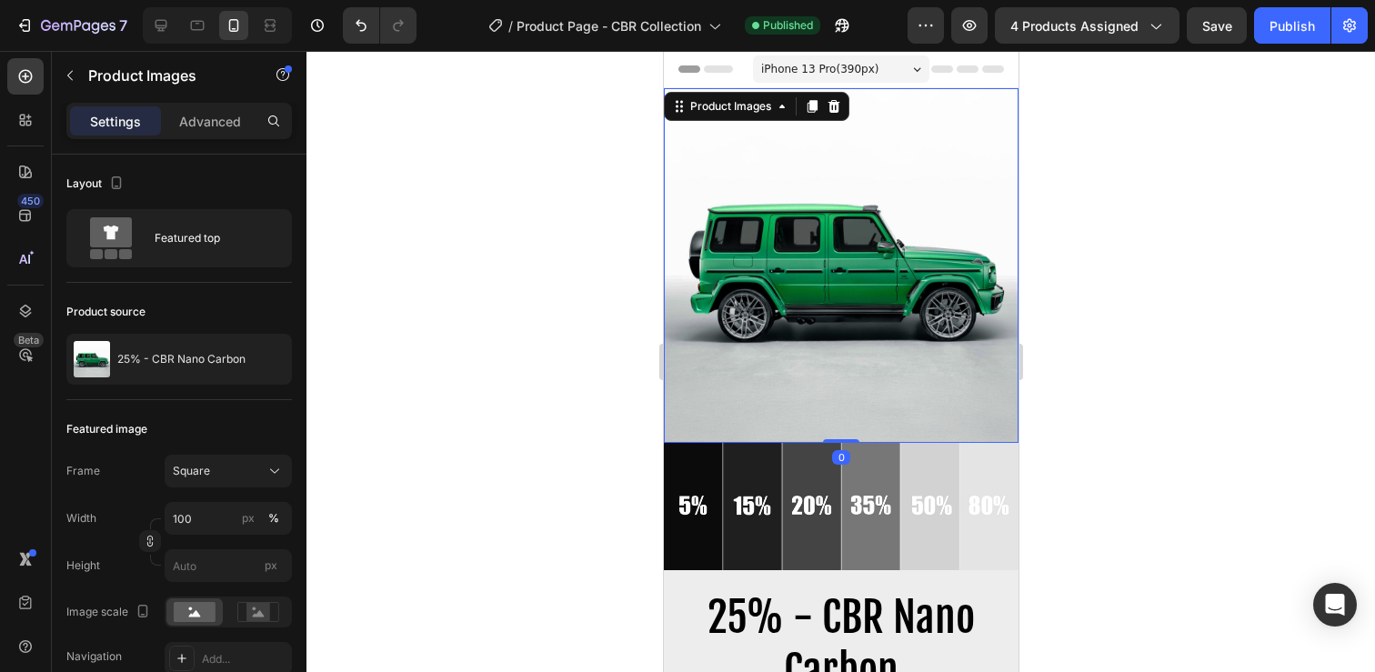
click at [792, 260] on img at bounding box center [840, 265] width 355 height 355
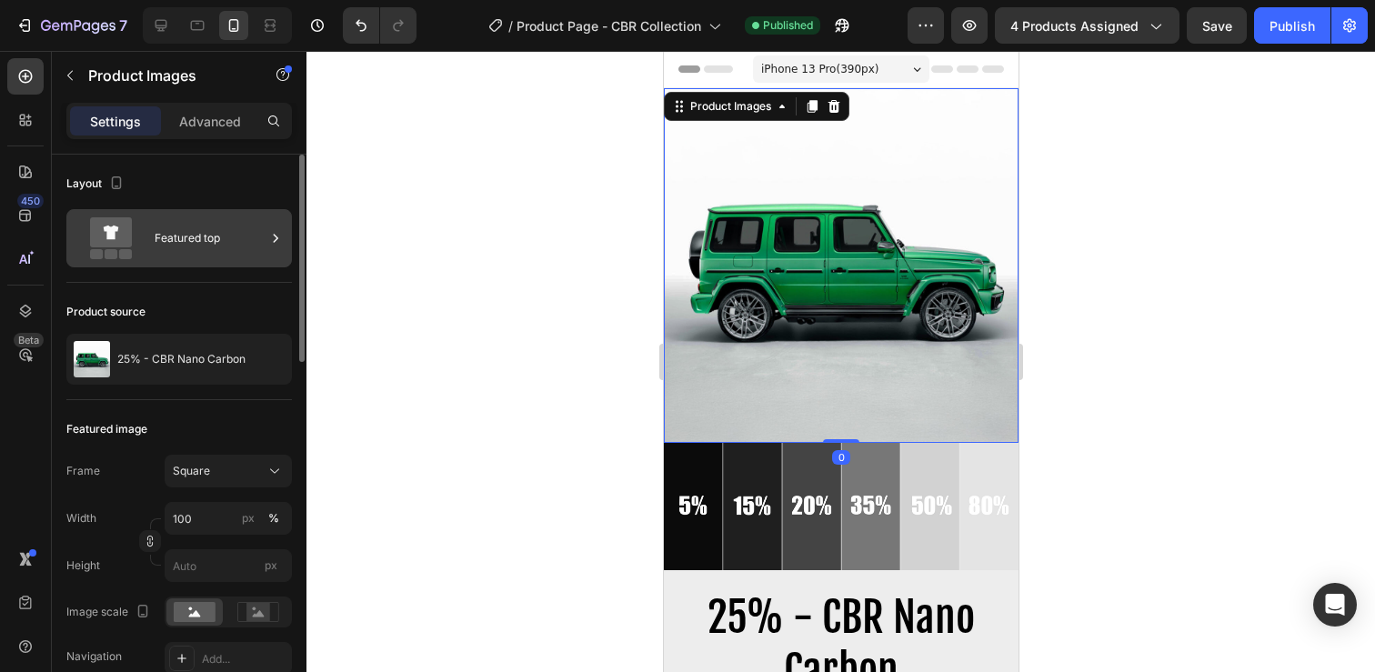
click at [216, 245] on div "Featured top" at bounding box center [210, 238] width 111 height 42
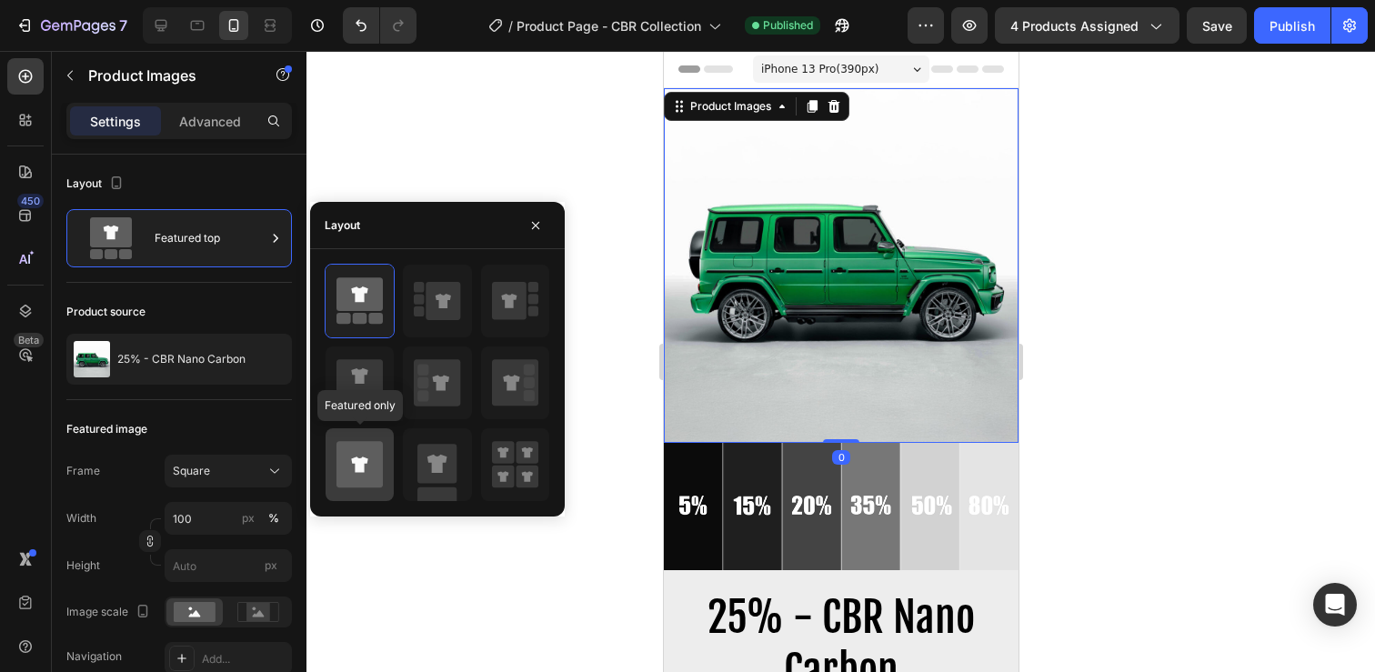
click at [377, 462] on icon at bounding box center [360, 464] width 46 height 46
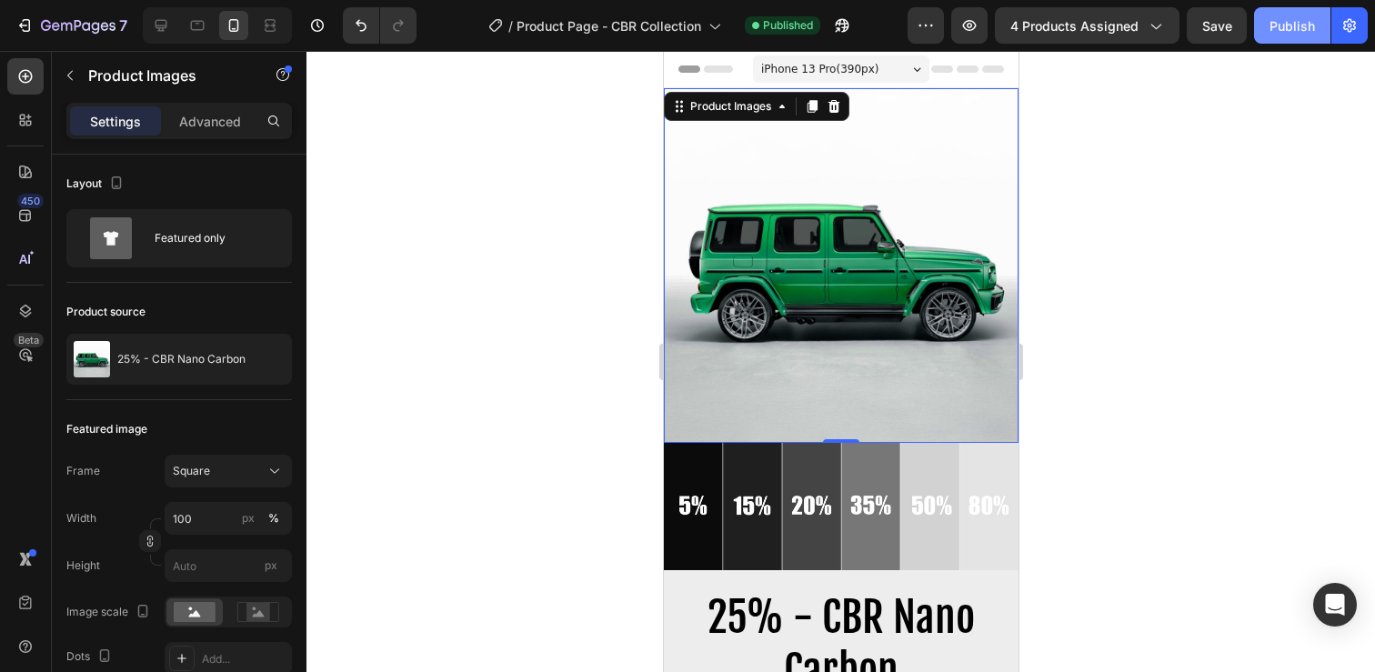
click at [1271, 29] on div "Publish" at bounding box center [1292, 25] width 45 height 19
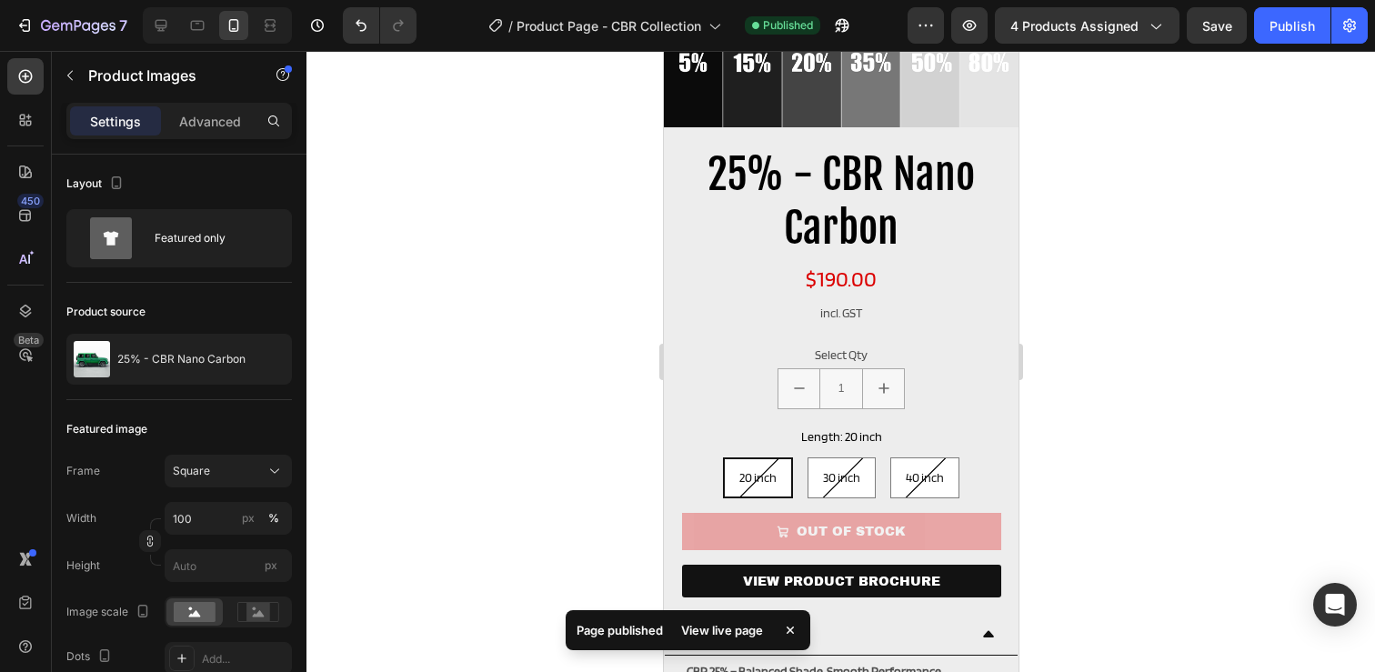
scroll to position [448, 0]
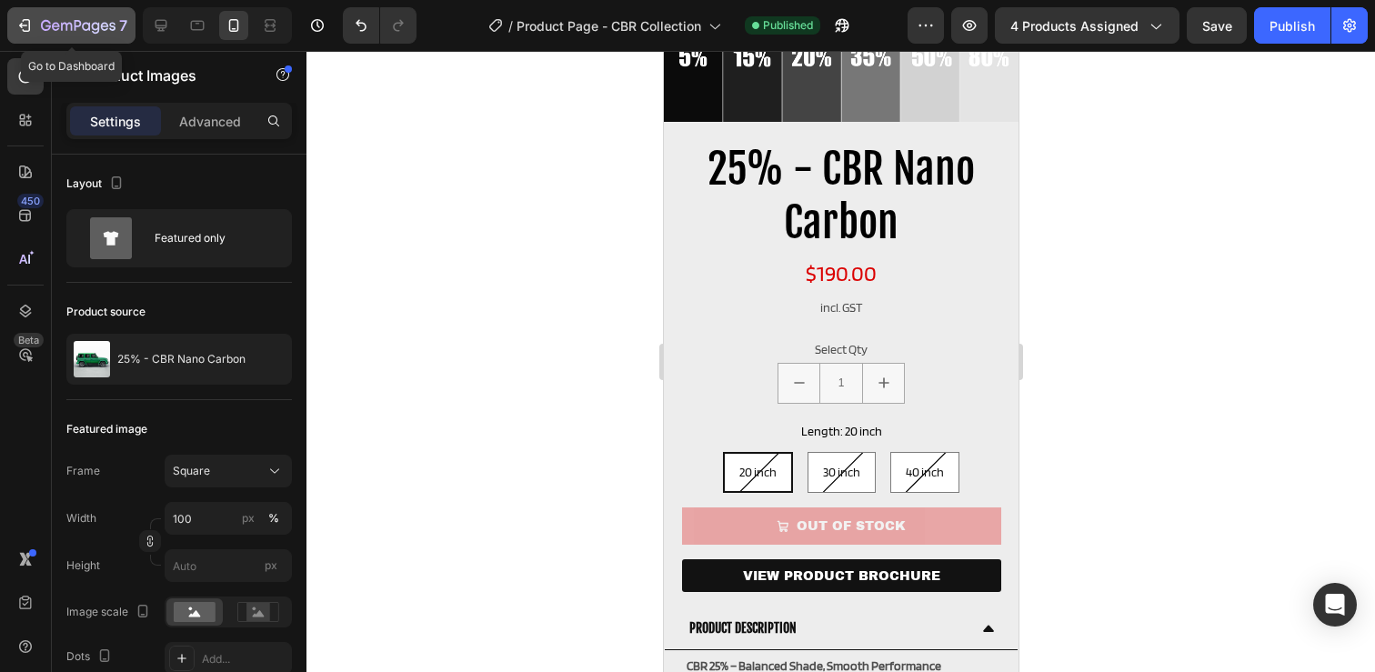
click at [80, 24] on icon "button" at bounding box center [78, 25] width 7 height 11
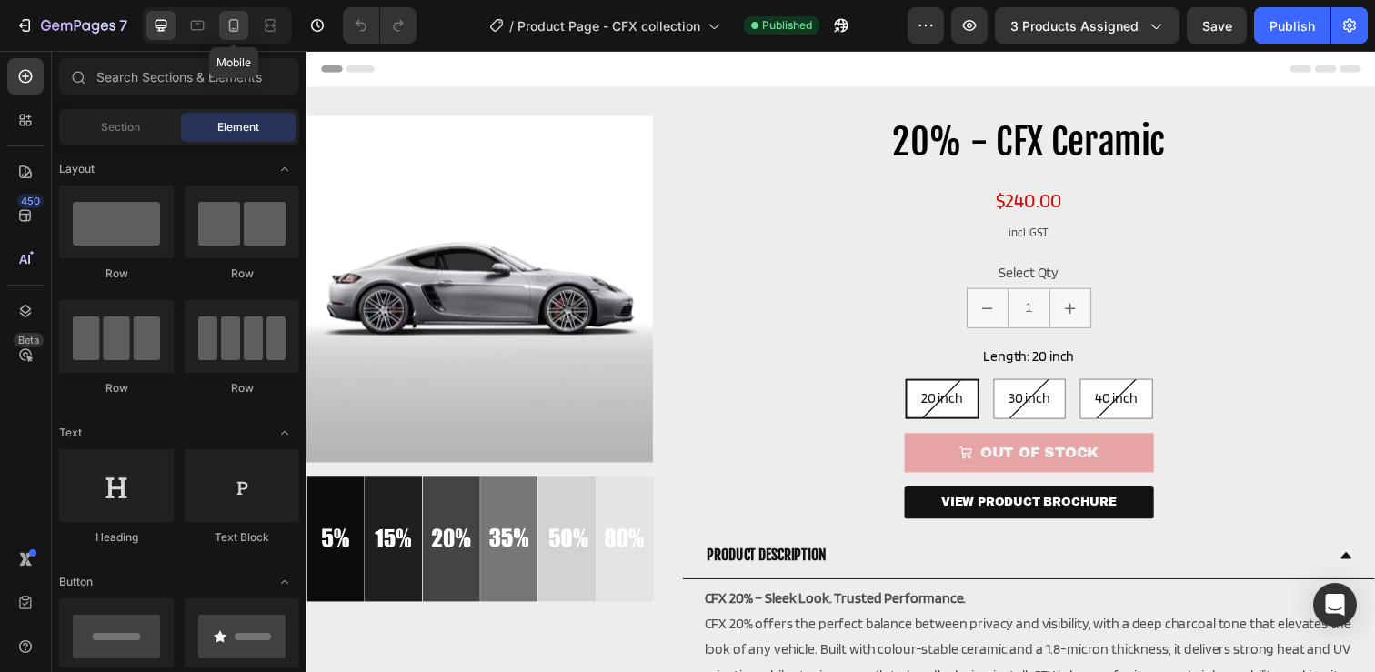
click at [234, 32] on icon at bounding box center [234, 25] width 18 height 18
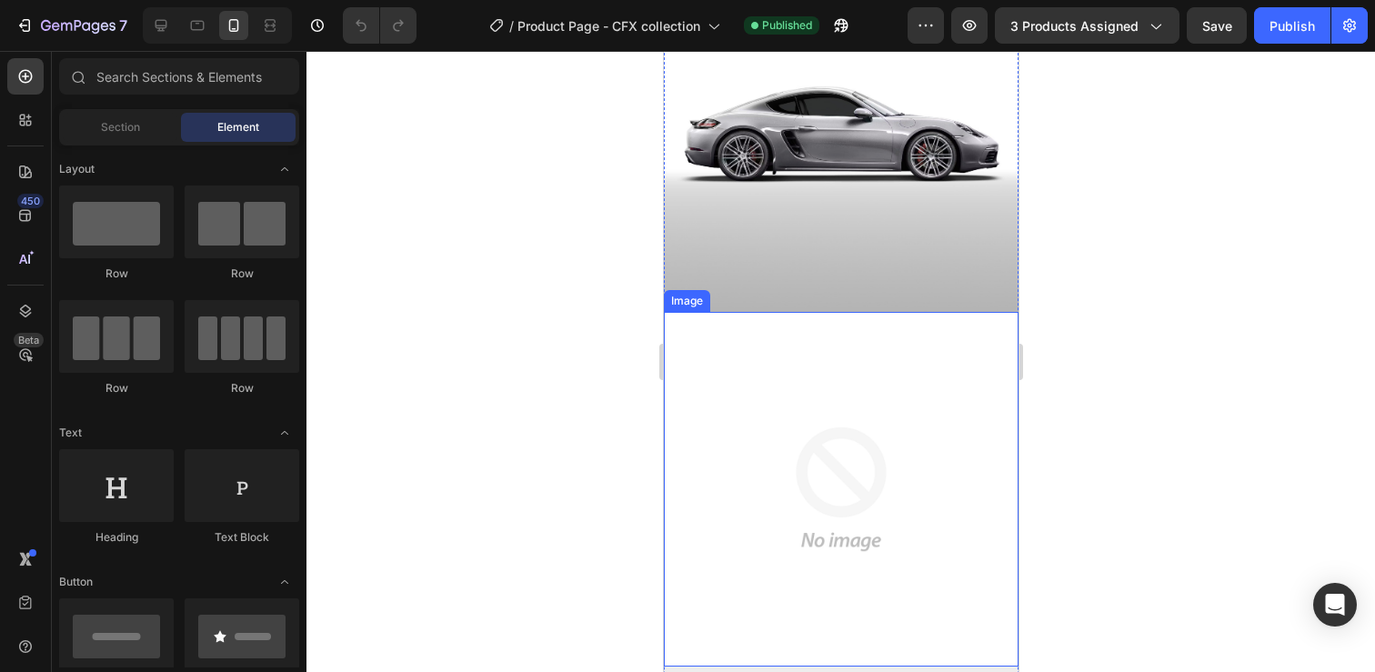
scroll to position [140, 0]
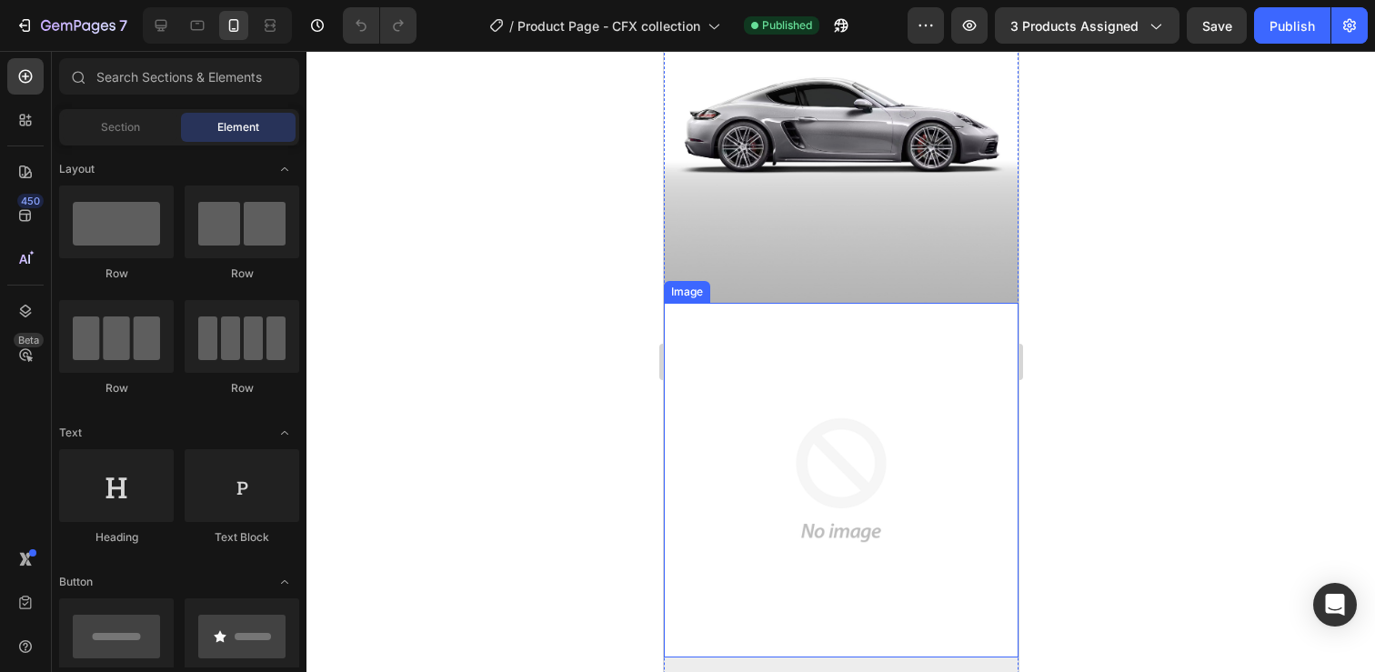
click at [819, 411] on img at bounding box center [840, 480] width 355 height 355
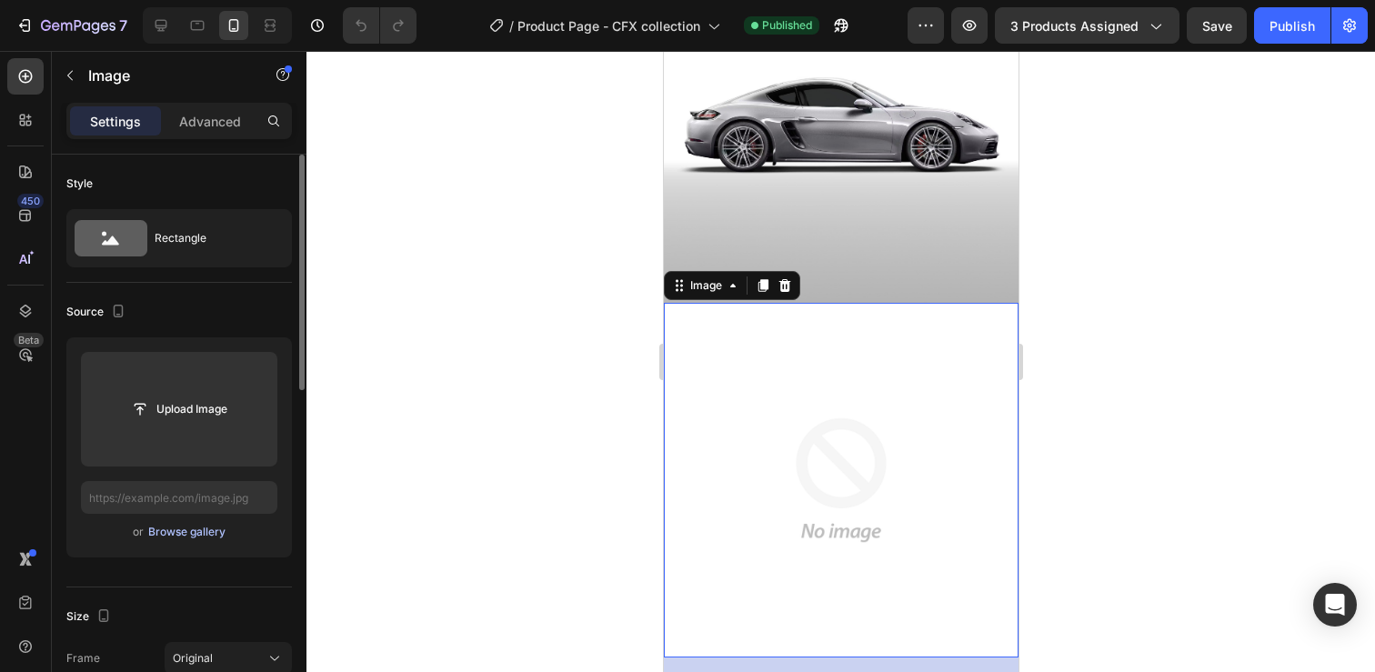
click at [205, 529] on div "Browse gallery" at bounding box center [186, 532] width 77 height 16
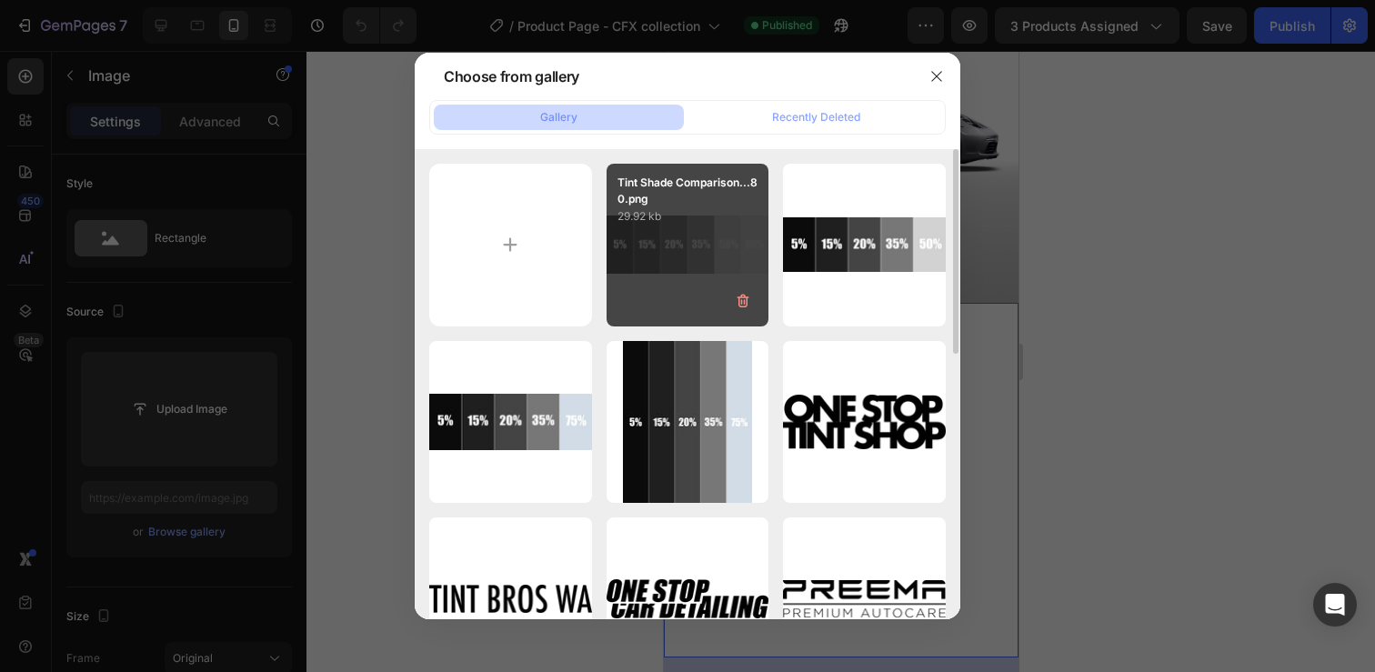
click at [678, 203] on p "Tint Shade Comparison...80.png" at bounding box center [688, 191] width 141 height 33
type input "[URL][DOMAIN_NAME]"
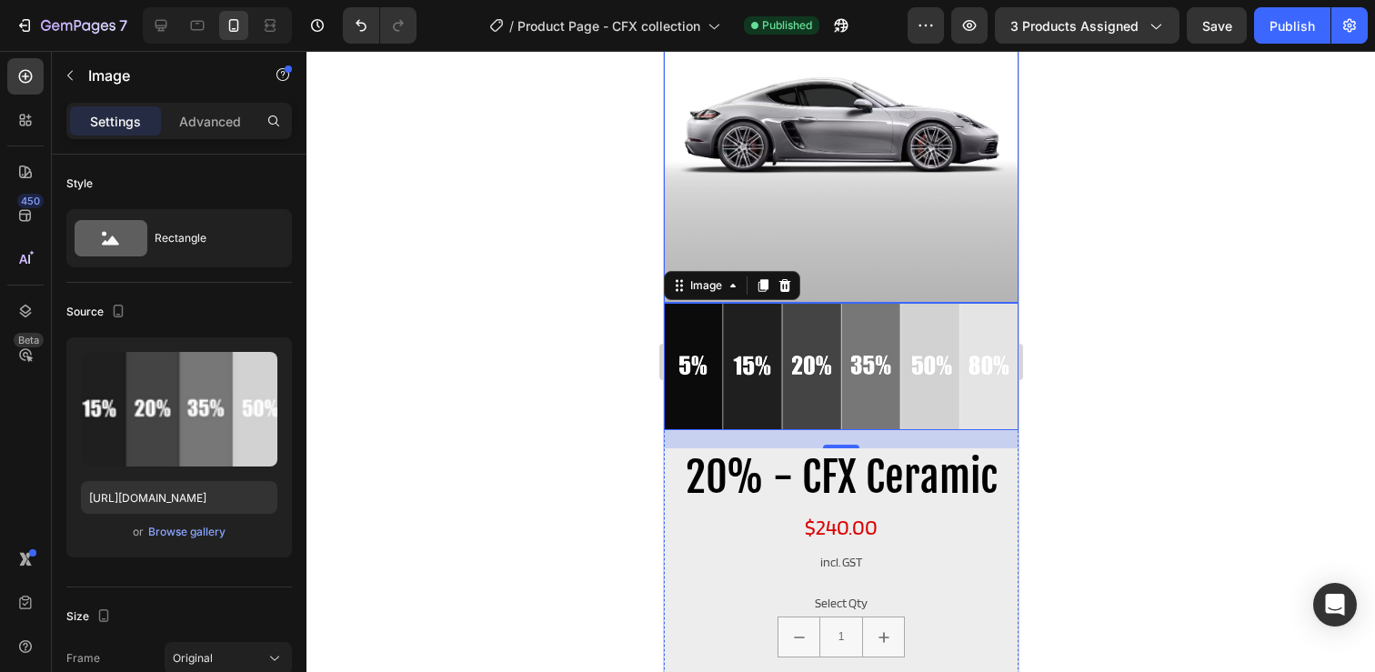
click at [839, 110] on img at bounding box center [840, 125] width 355 height 355
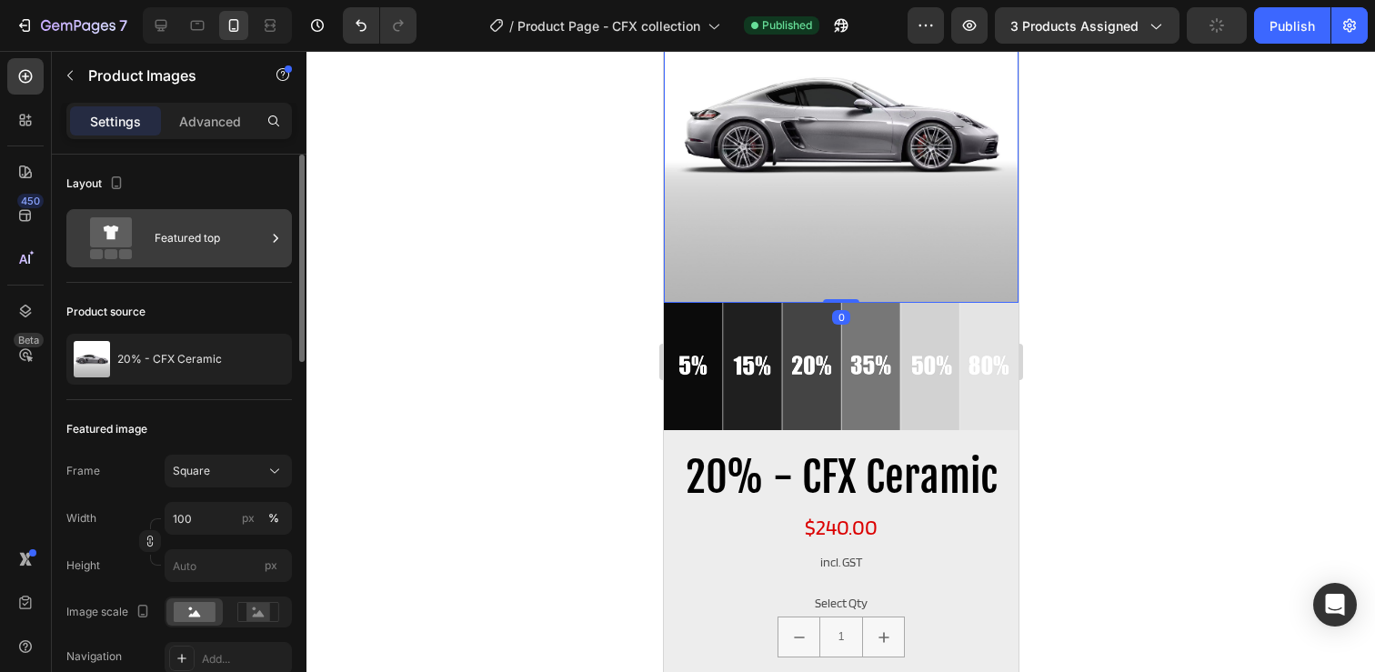
click at [200, 239] on div "Featured top" at bounding box center [210, 238] width 111 height 42
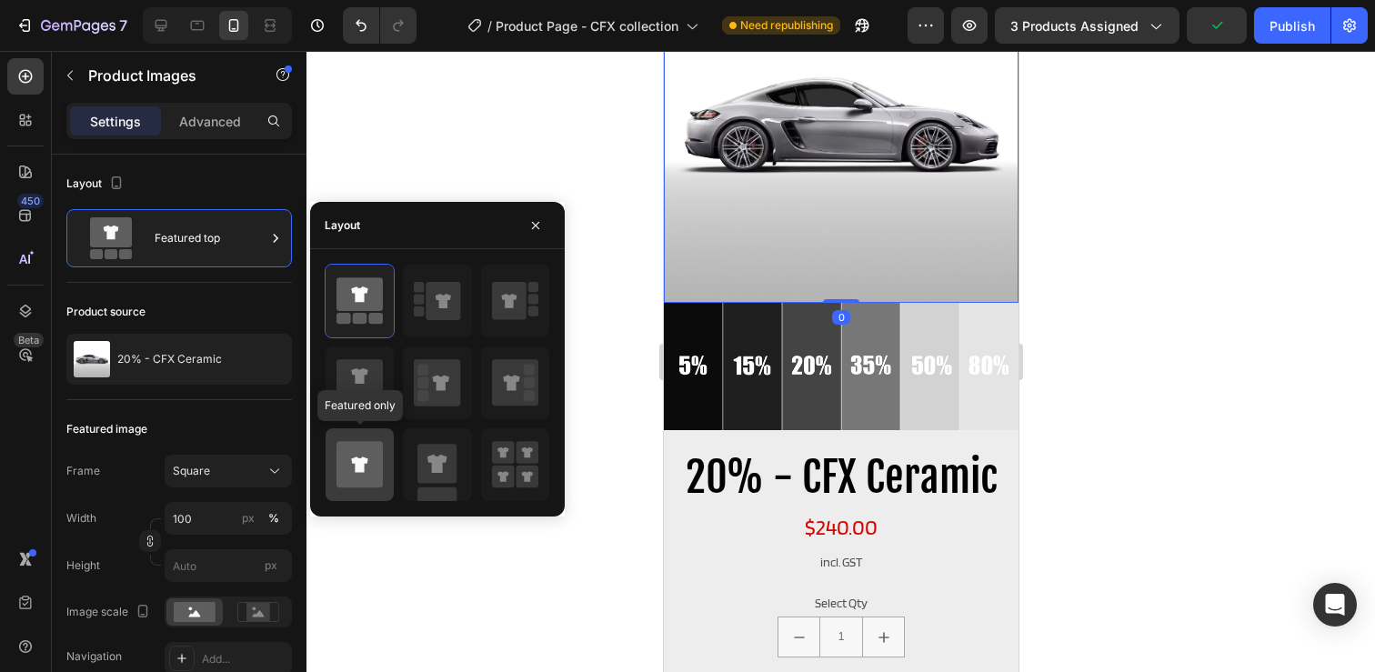
click at [367, 454] on icon at bounding box center [360, 464] width 46 height 46
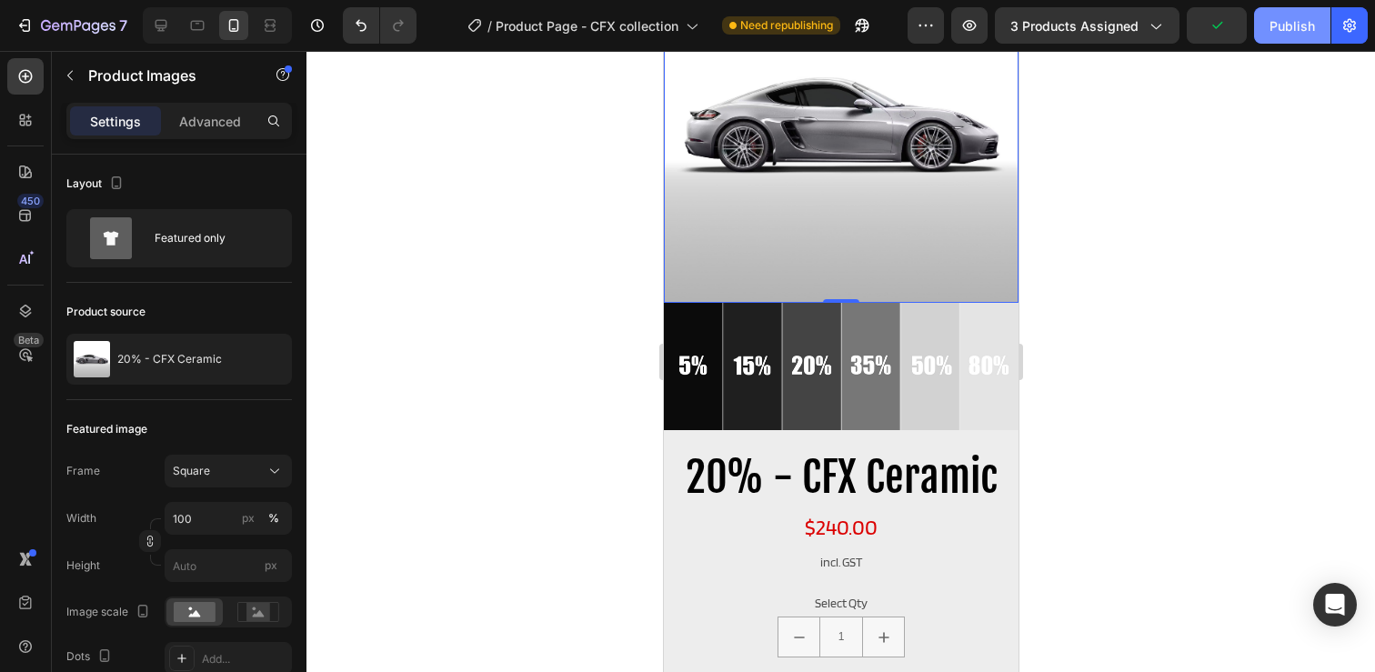
click at [1277, 29] on div "Publish" at bounding box center [1292, 25] width 45 height 19
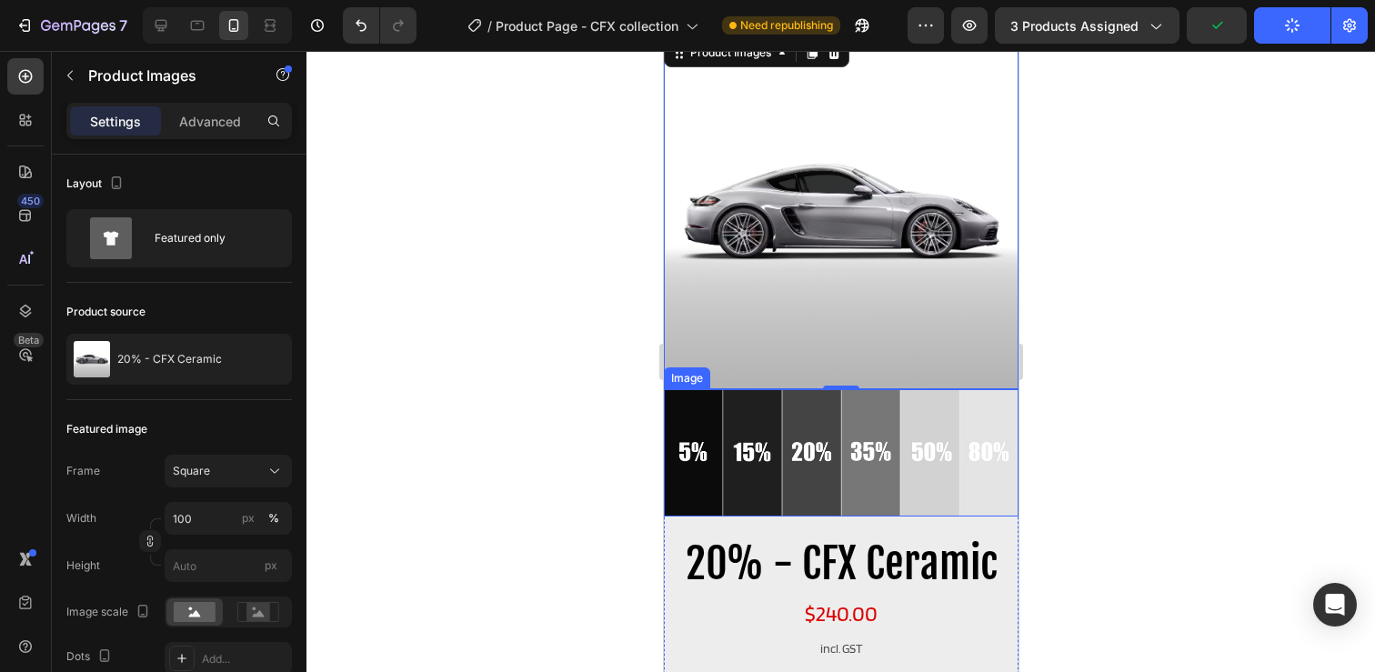
scroll to position [0, 0]
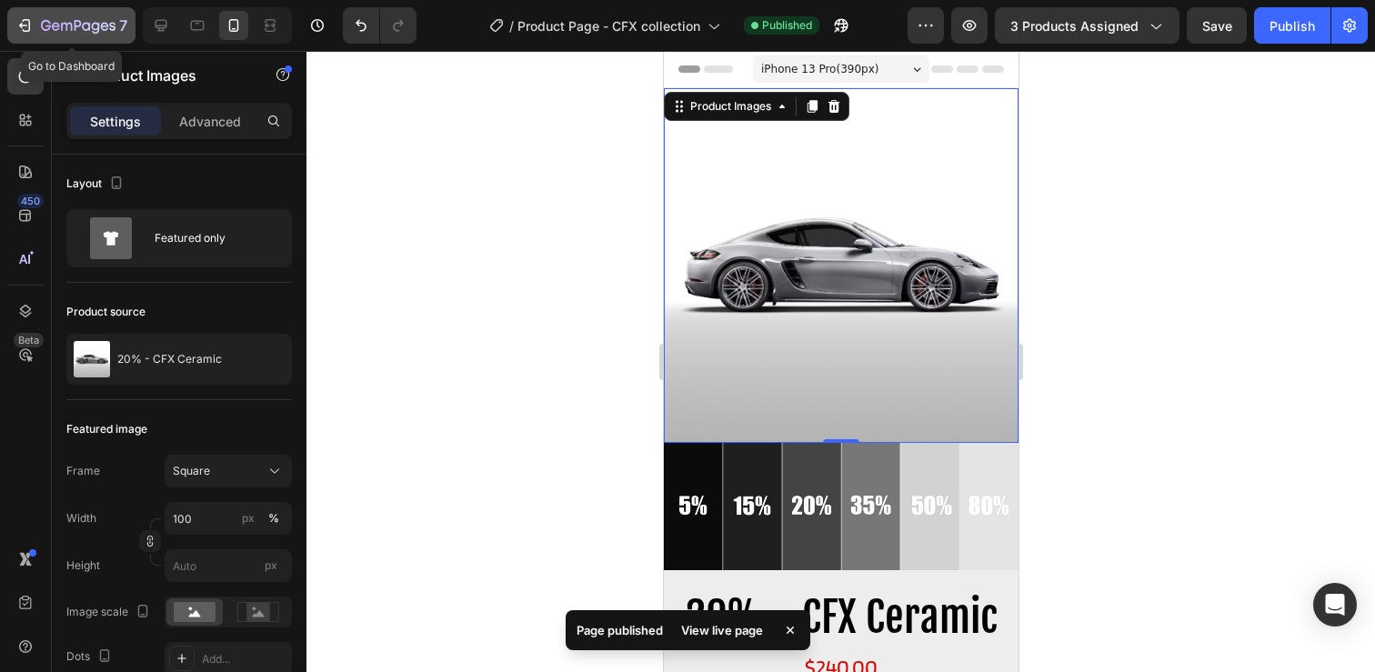
click at [68, 25] on icon "button" at bounding box center [78, 26] width 75 height 15
